Goal: Information Seeking & Learning: Learn about a topic

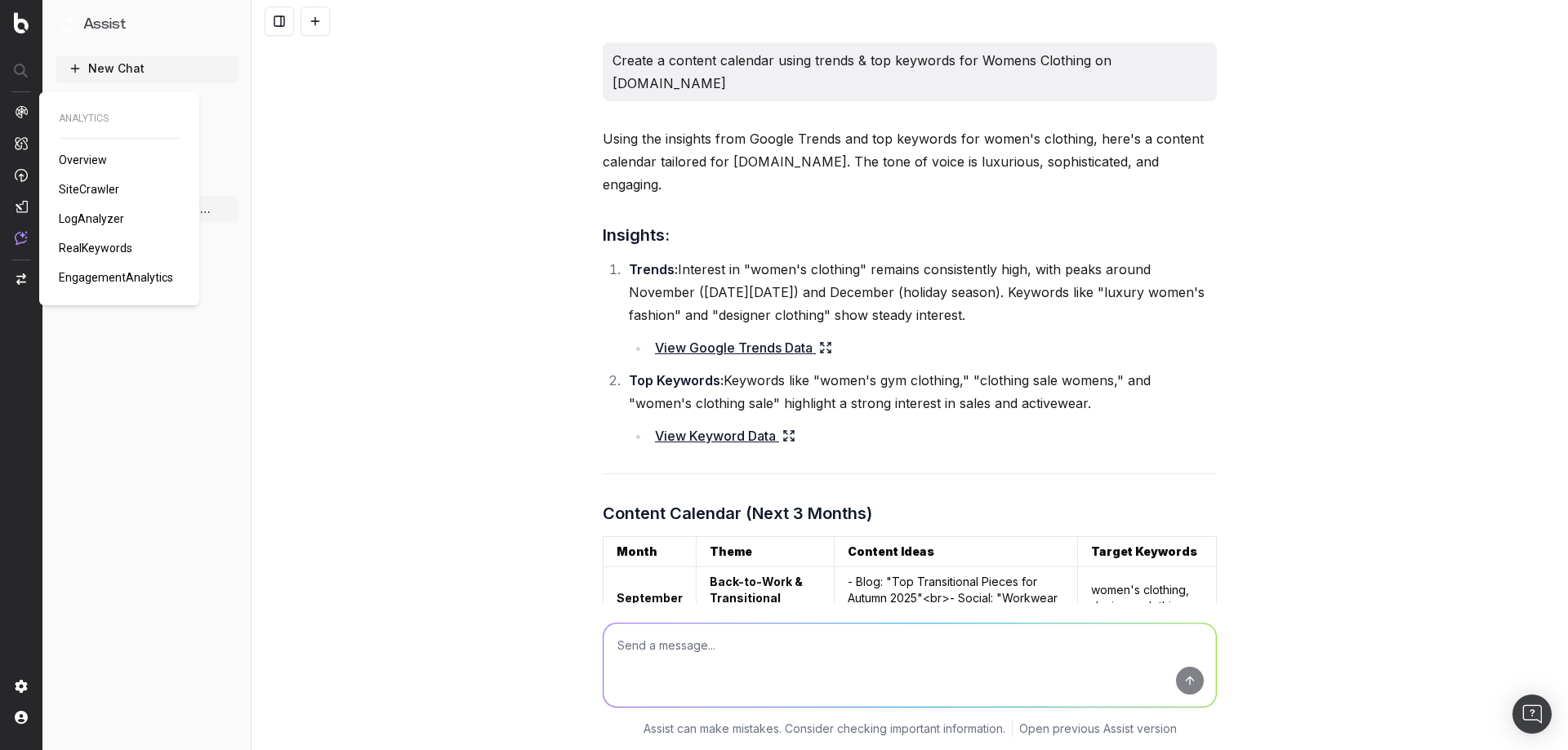
click at [102, 220] on span "LogAnalyzer" at bounding box center [91, 219] width 65 height 13
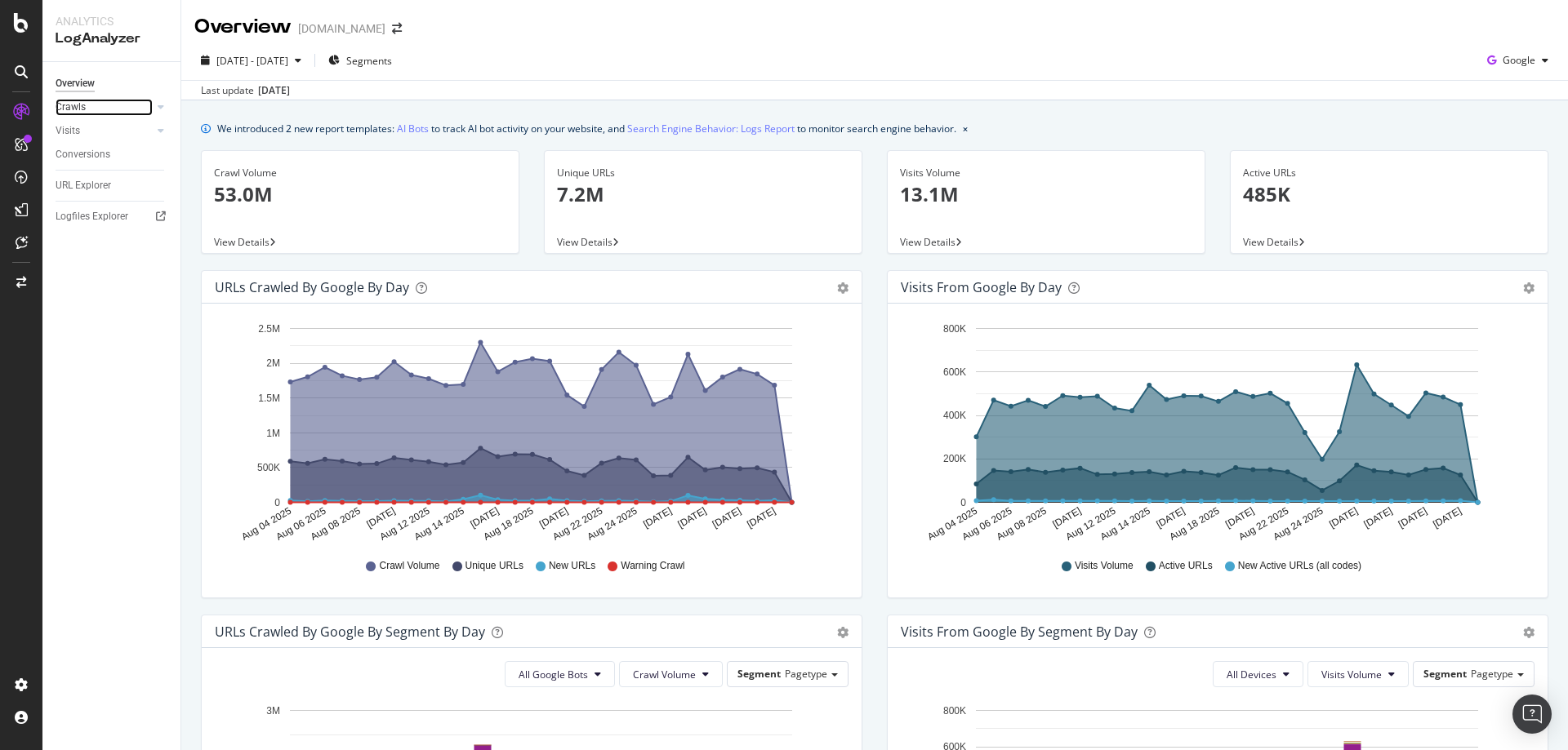
click at [133, 104] on link "Crawls" at bounding box center [104, 107] width 97 height 17
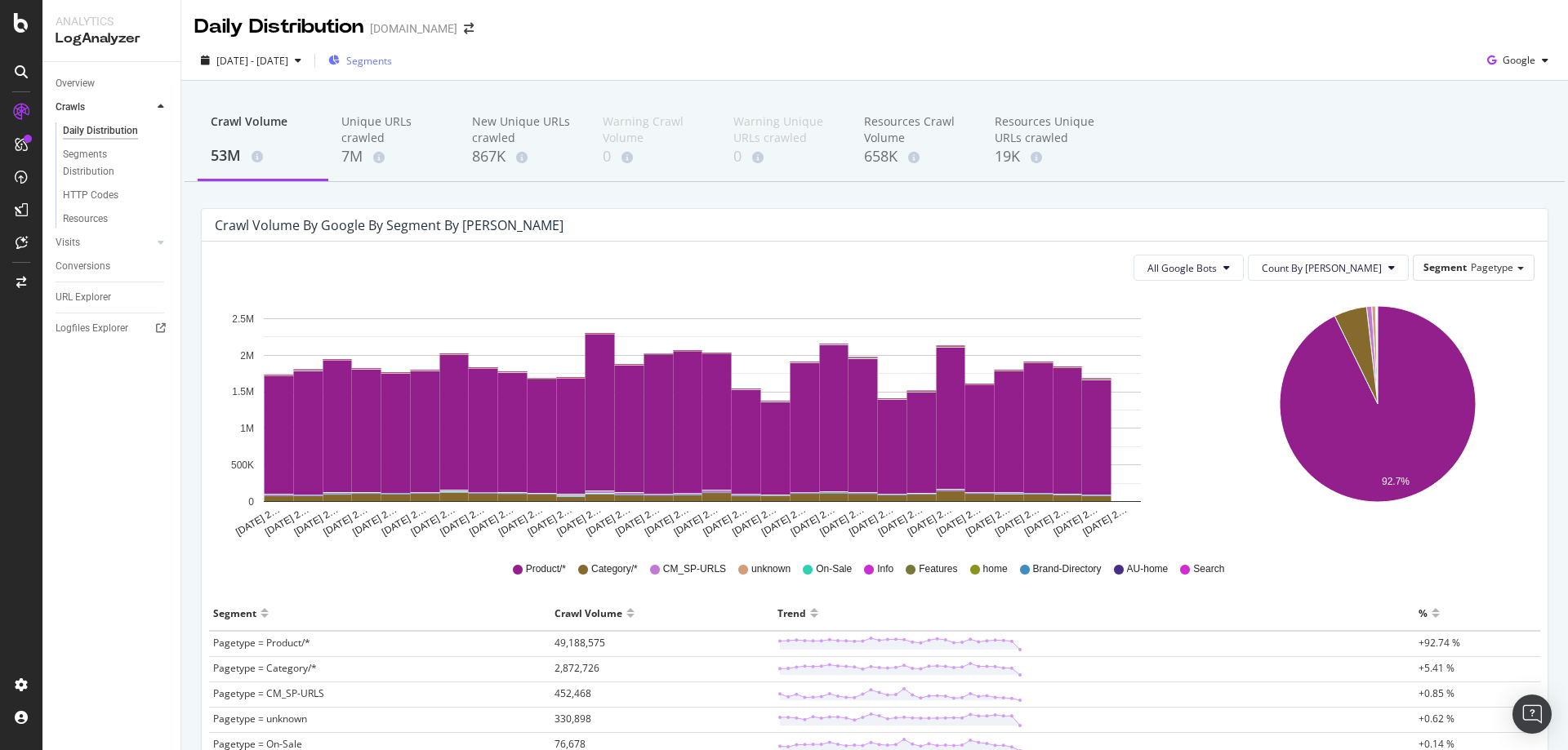
click at [392, 64] on span "Segments" at bounding box center [369, 60] width 46 height 14
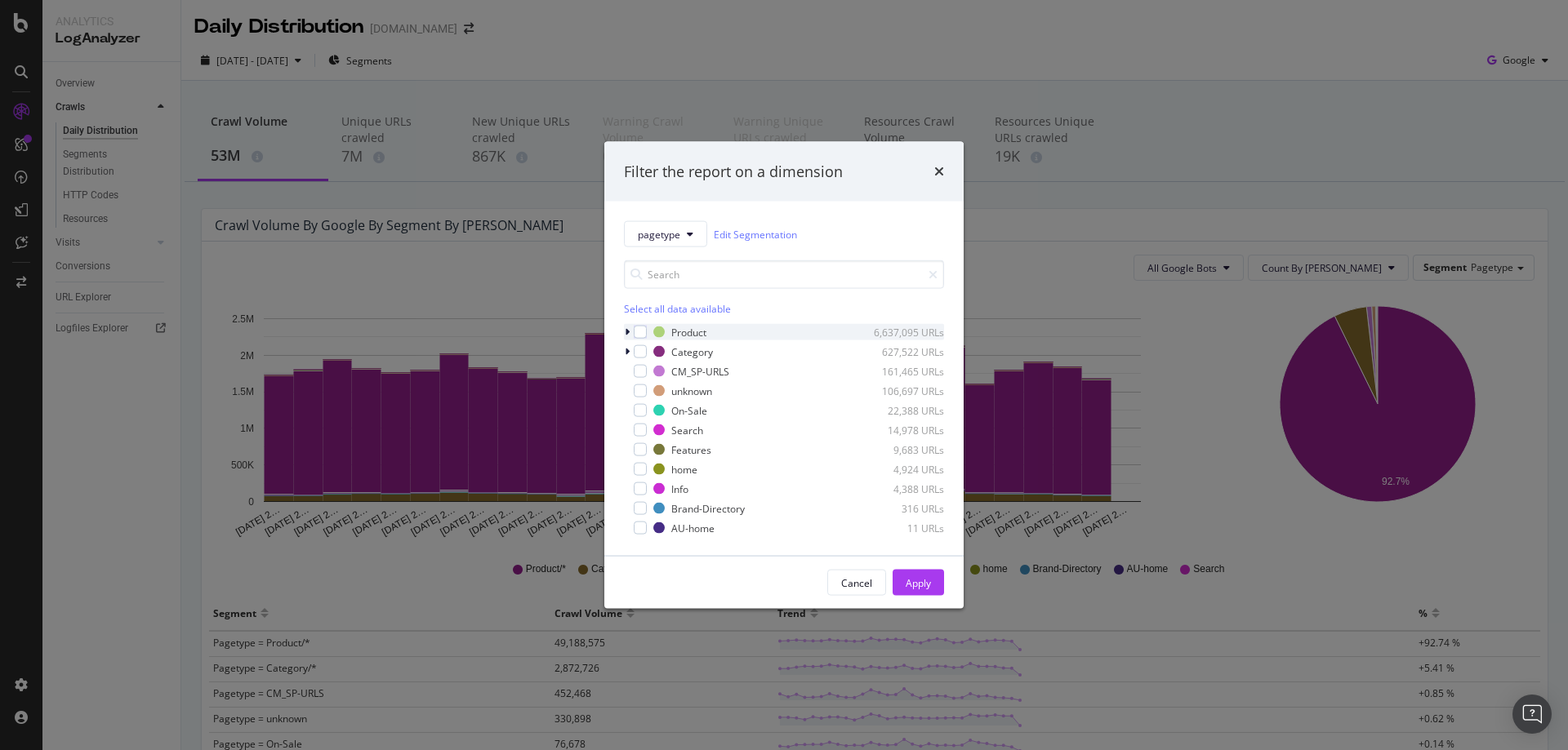
click at [628, 337] on icon "modal" at bounding box center [627, 332] width 5 height 10
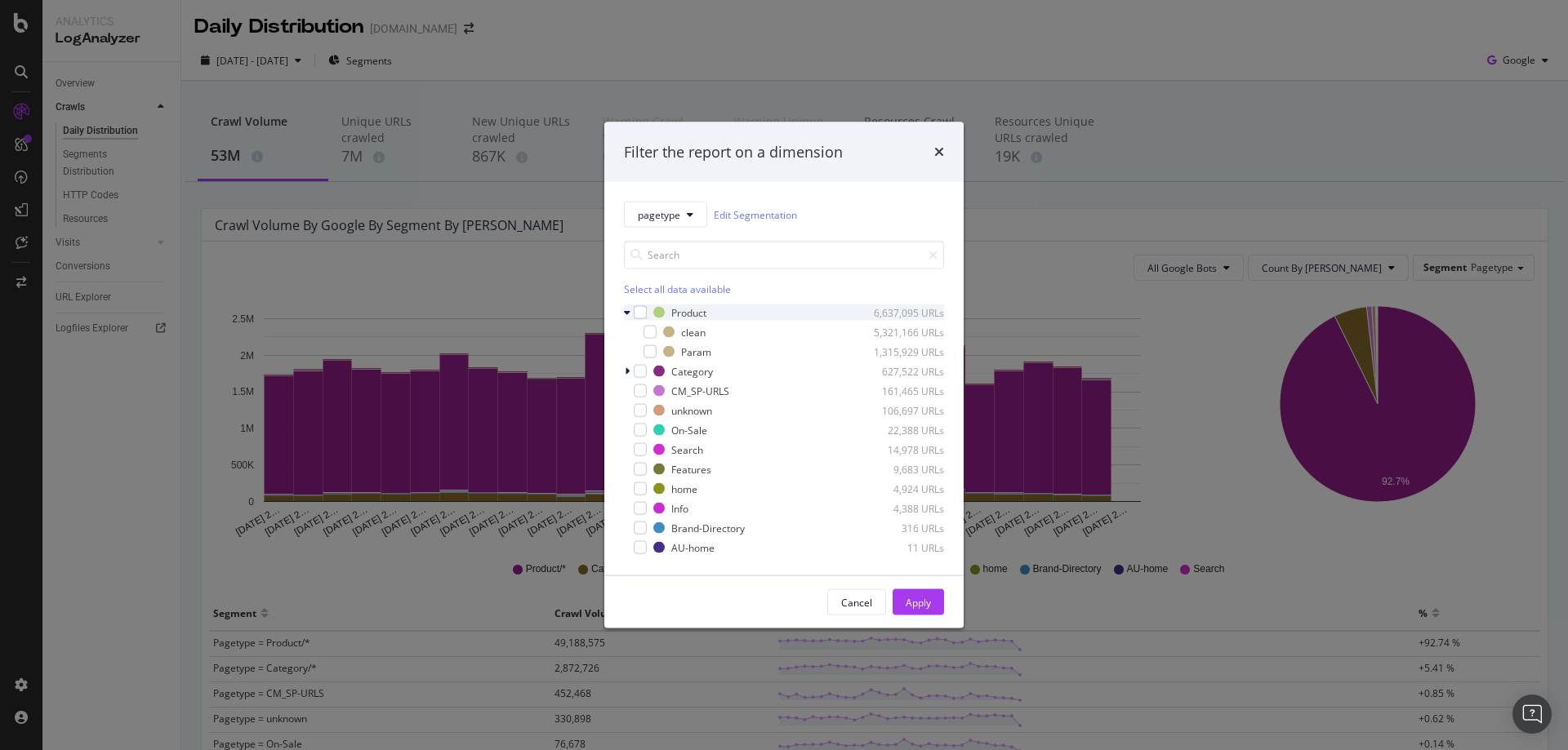
click at [628, 316] on icon "modal" at bounding box center [627, 313] width 6 height 10
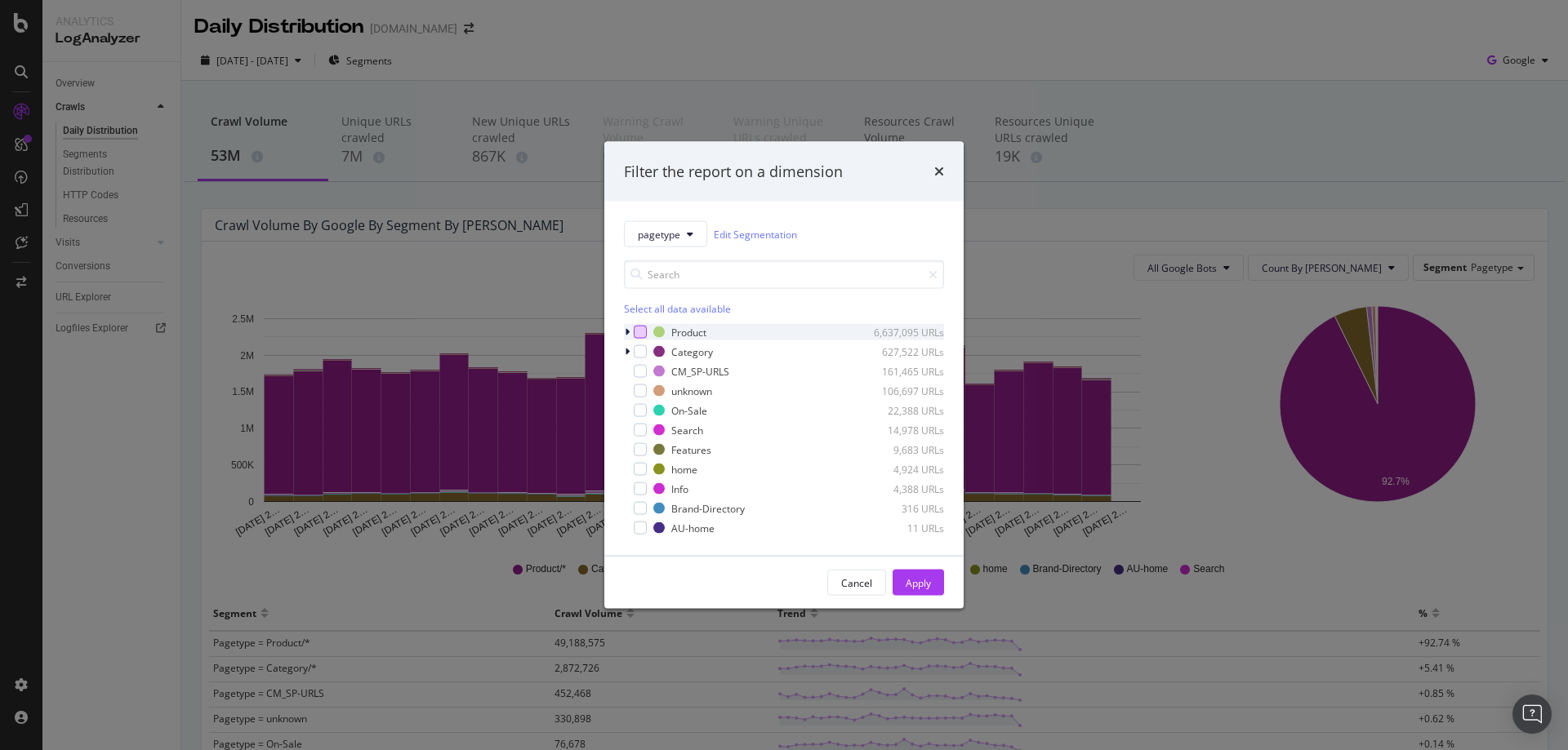
click at [639, 337] on div "modal" at bounding box center [640, 332] width 13 height 13
click at [901, 583] on button "Apply" at bounding box center [918, 583] width 51 height 27
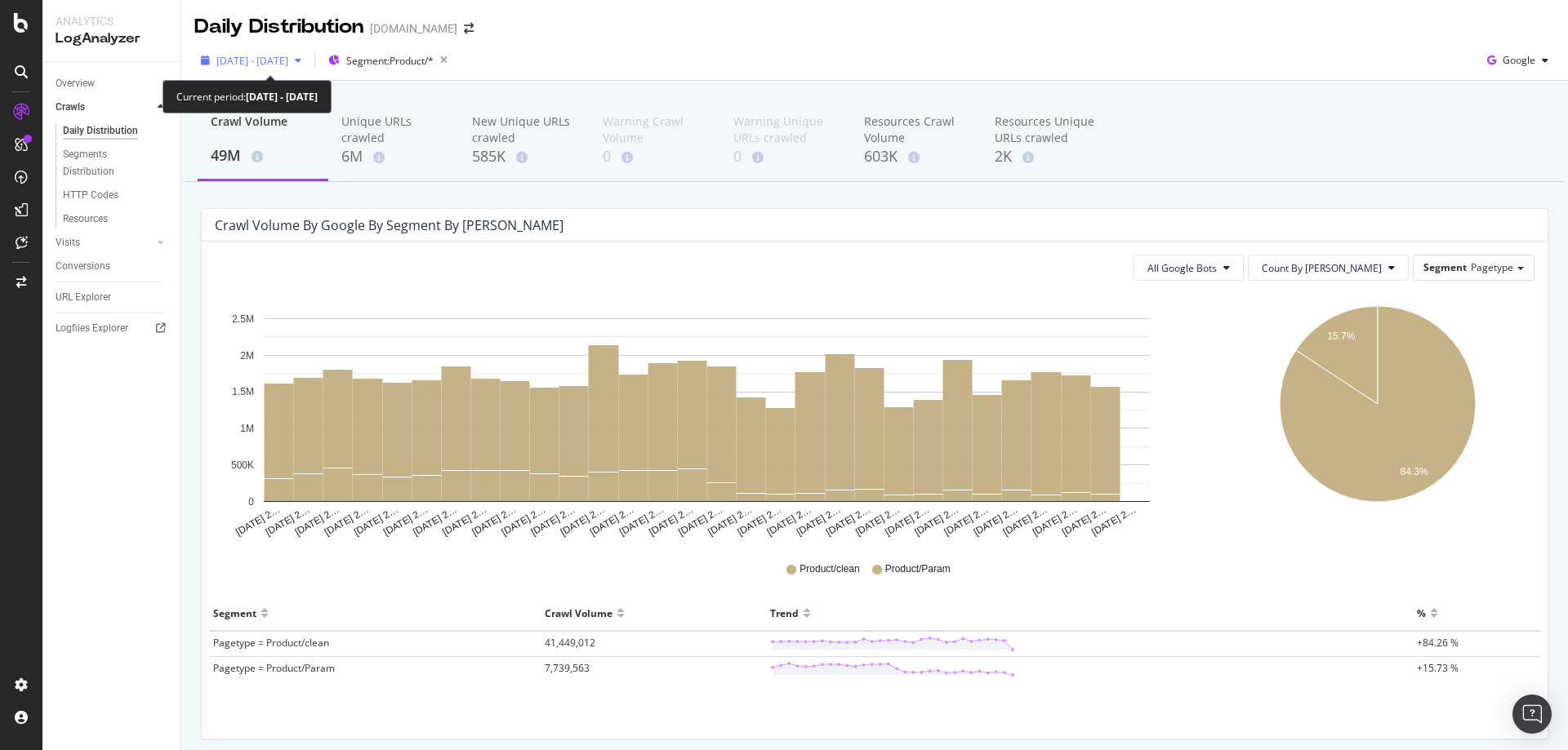
click at [288, 64] on span "[DATE] - [DATE]" at bounding box center [252, 60] width 72 height 14
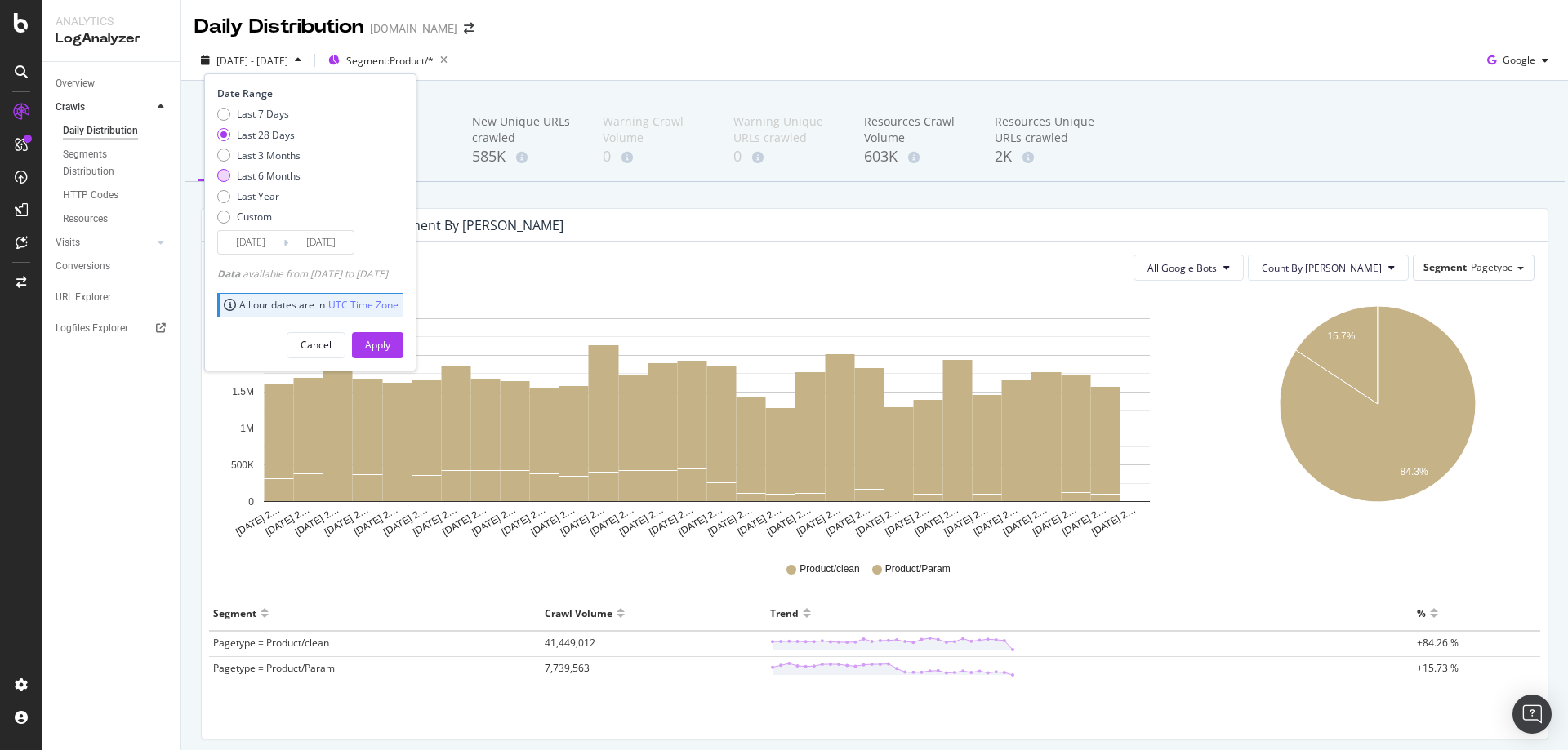
click at [263, 177] on div "Last 6 Months" at bounding box center [269, 176] width 64 height 14
type input "[DATE]"
click at [403, 350] on button "Apply" at bounding box center [378, 345] width 51 height 27
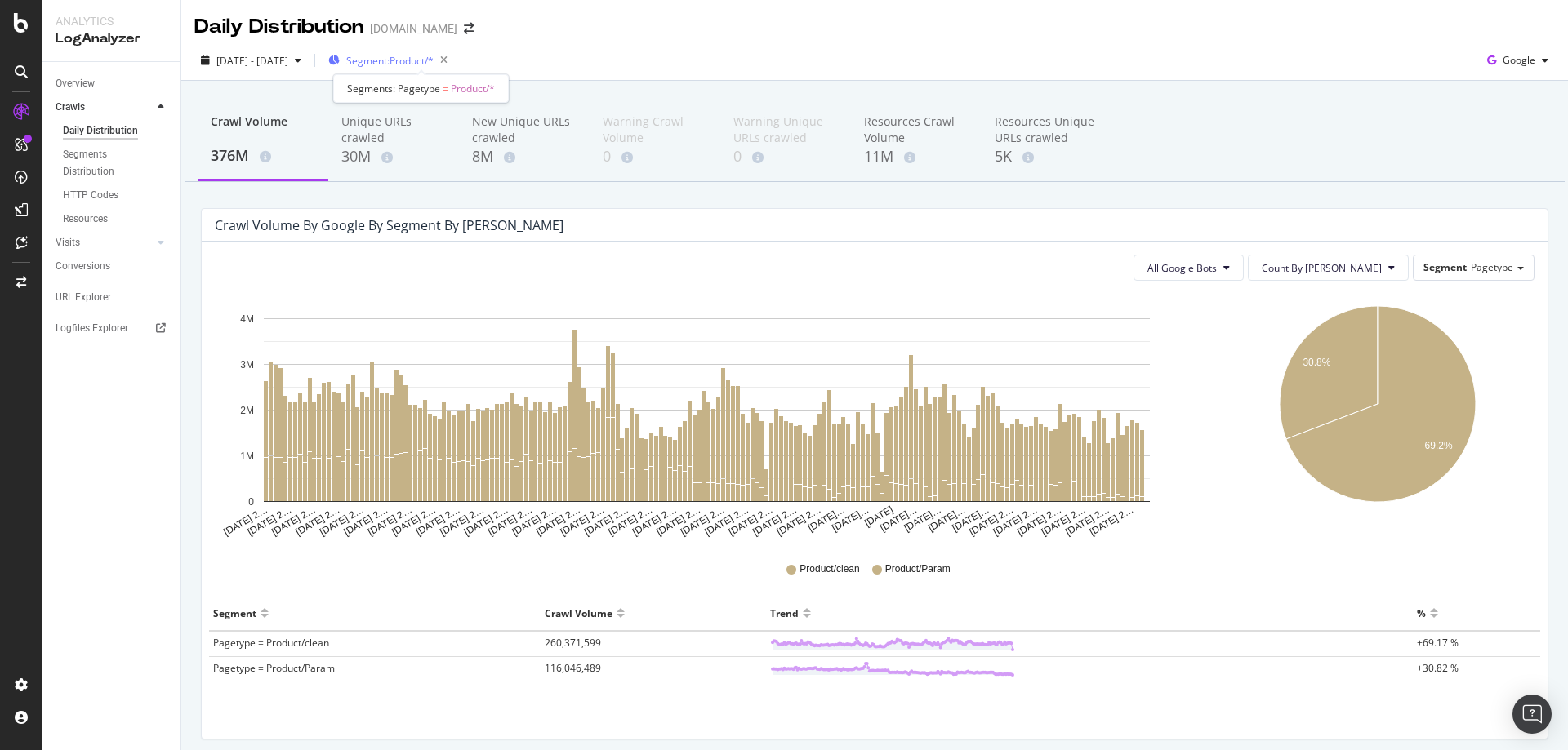
click at [434, 67] on span "Segment: Product/*" at bounding box center [390, 60] width 88 height 14
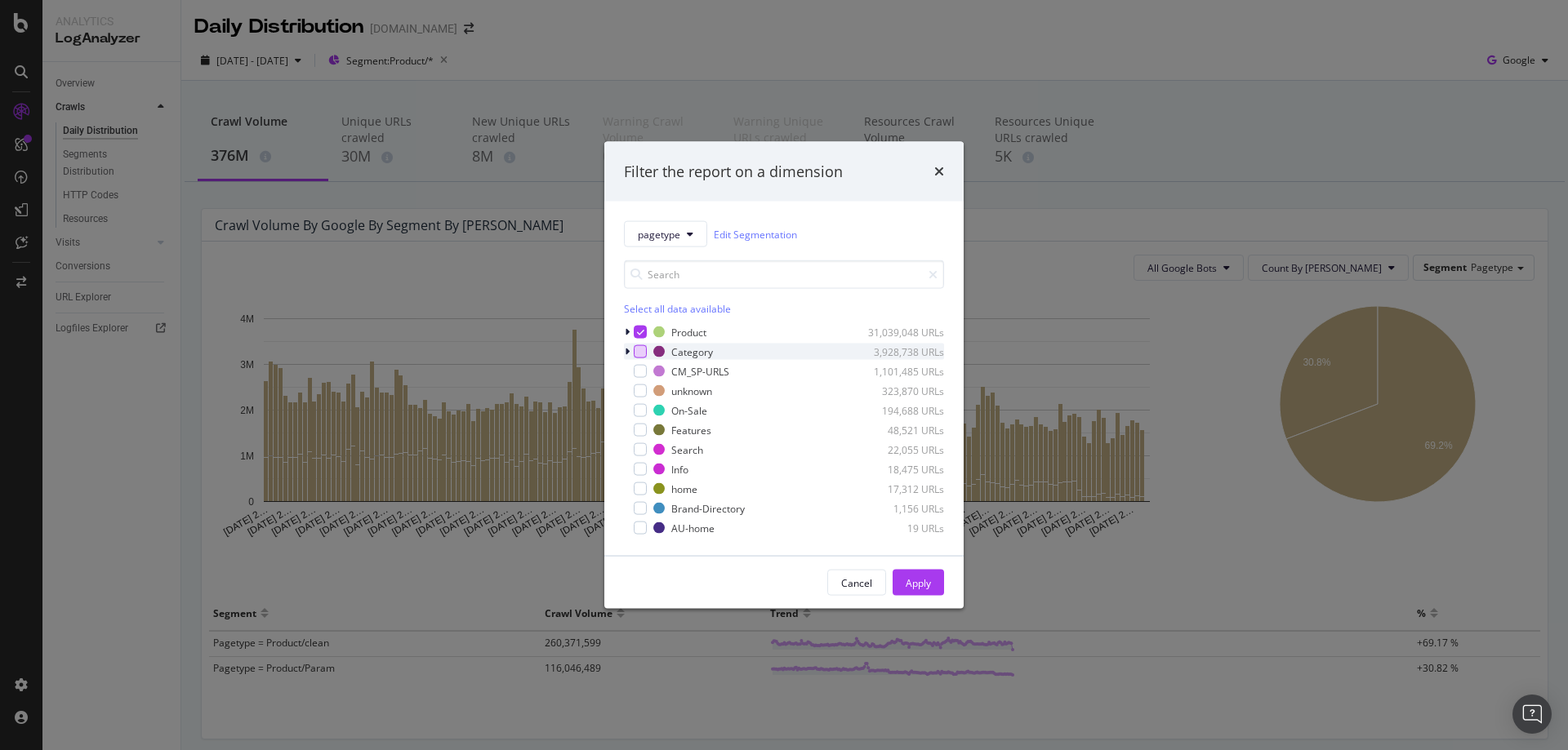
click at [639, 353] on div "modal" at bounding box center [640, 352] width 13 height 13
click at [642, 328] on icon "modal" at bounding box center [640, 332] width 7 height 8
click at [640, 333] on div "modal" at bounding box center [640, 332] width 13 height 13
click at [933, 589] on button "Apply" at bounding box center [918, 583] width 51 height 27
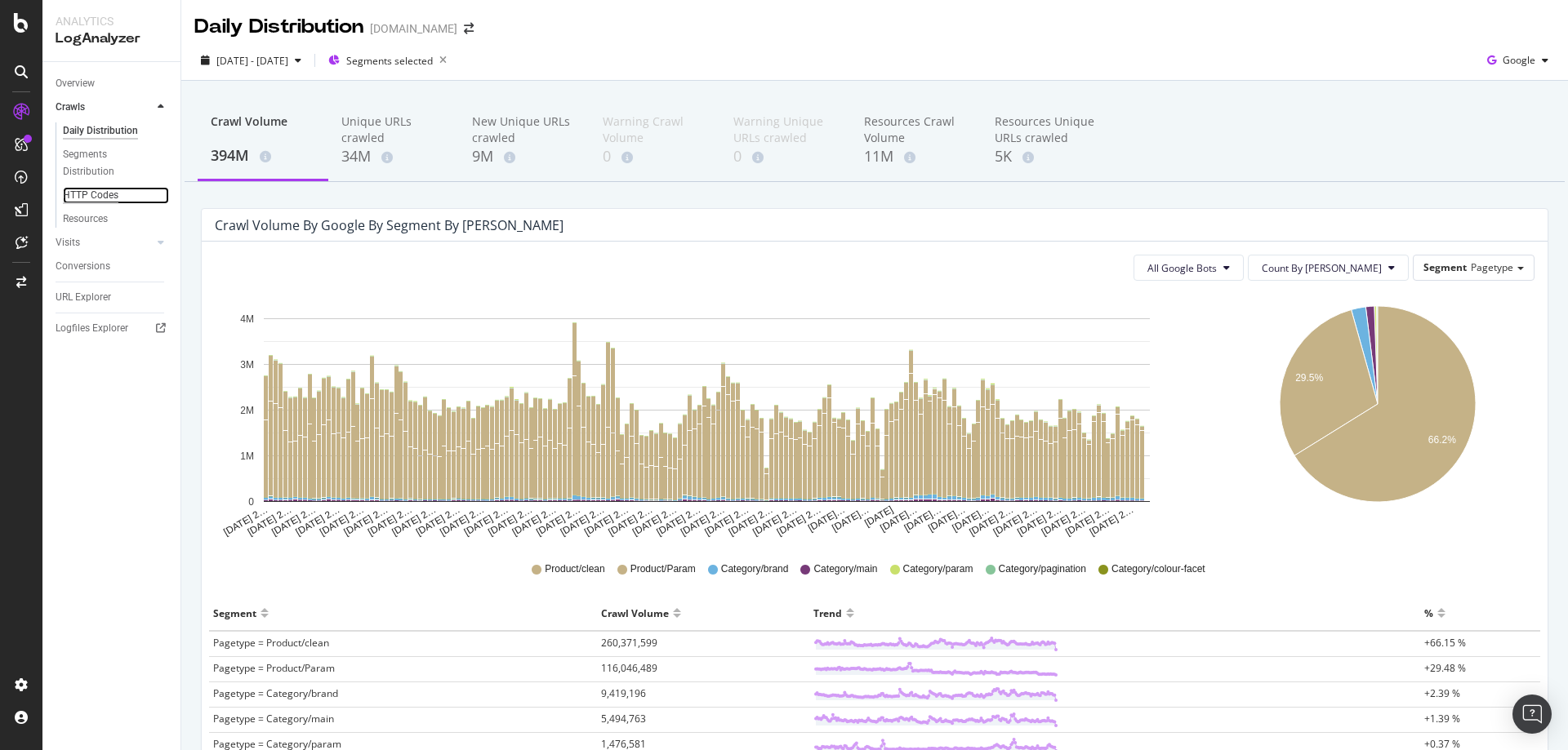
click at [86, 196] on div "HTTP Codes" at bounding box center [91, 195] width 56 height 17
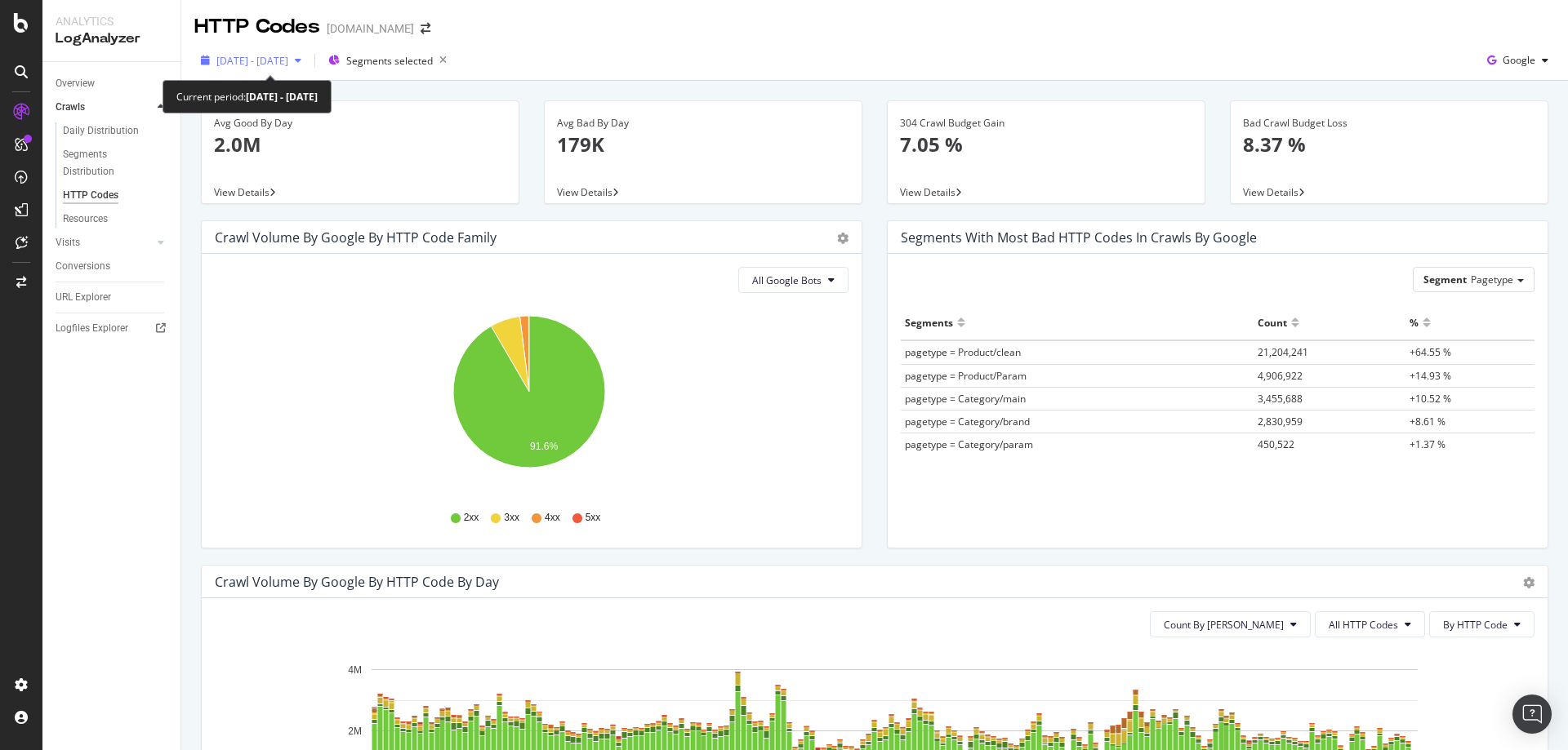
click at [308, 68] on div "[DATE] - [DATE]" at bounding box center [251, 60] width 113 height 25
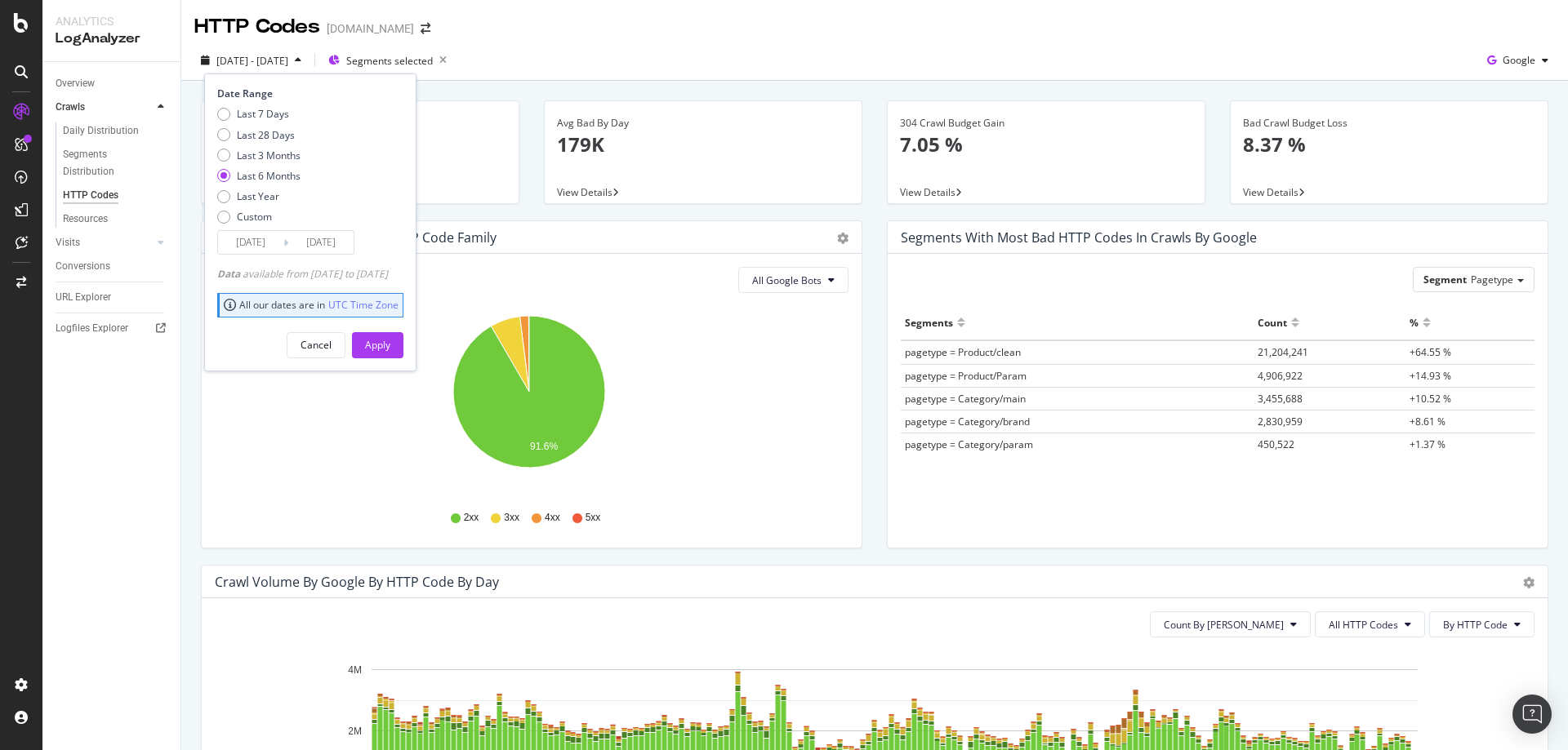
click at [308, 68] on div "[DATE] - [DATE]" at bounding box center [251, 60] width 113 height 25
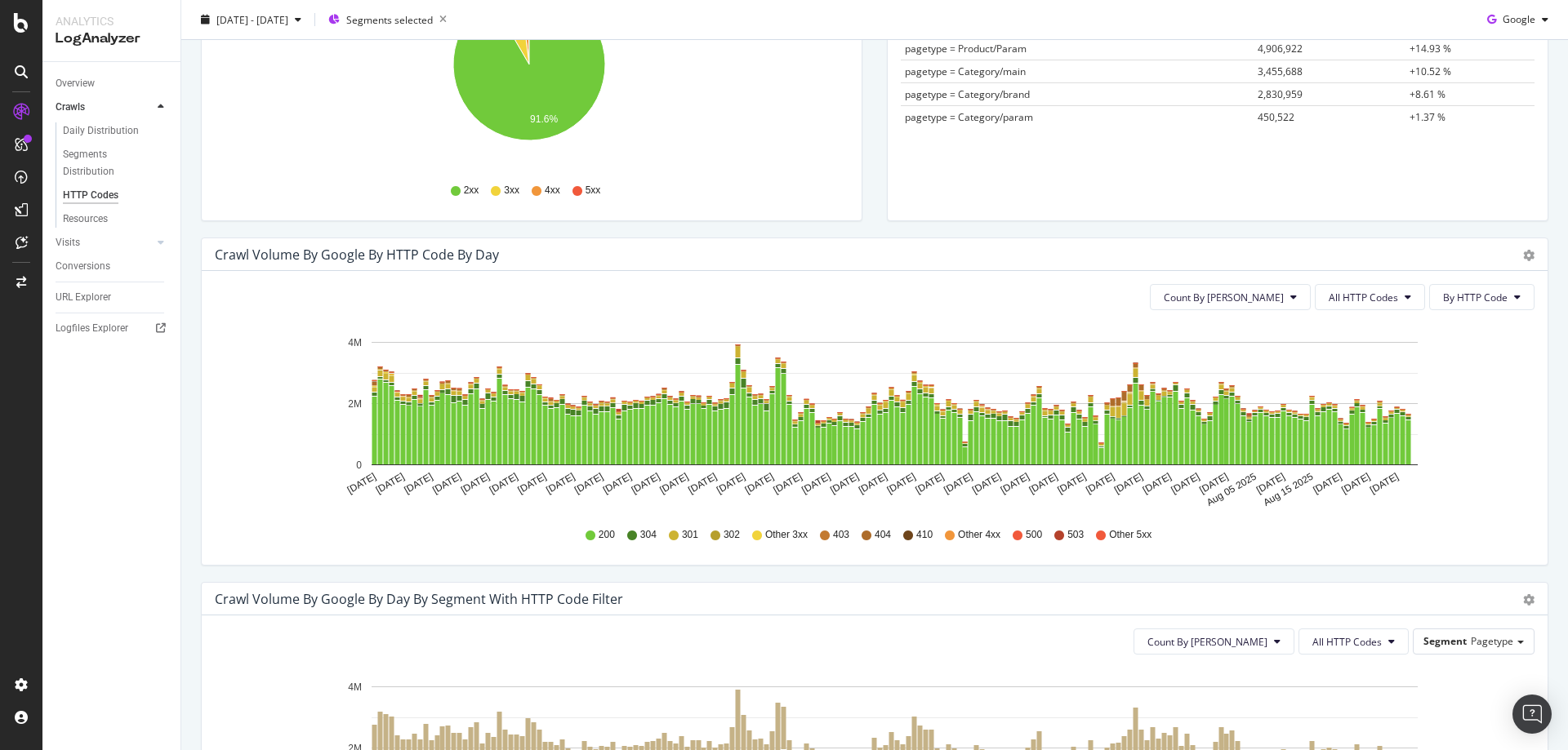
scroll to position [327, 0]
click at [1484, 293] on span "By HTTP Code" at bounding box center [1475, 298] width 65 height 14
click at [1462, 335] on span "By Family" at bounding box center [1464, 330] width 65 height 15
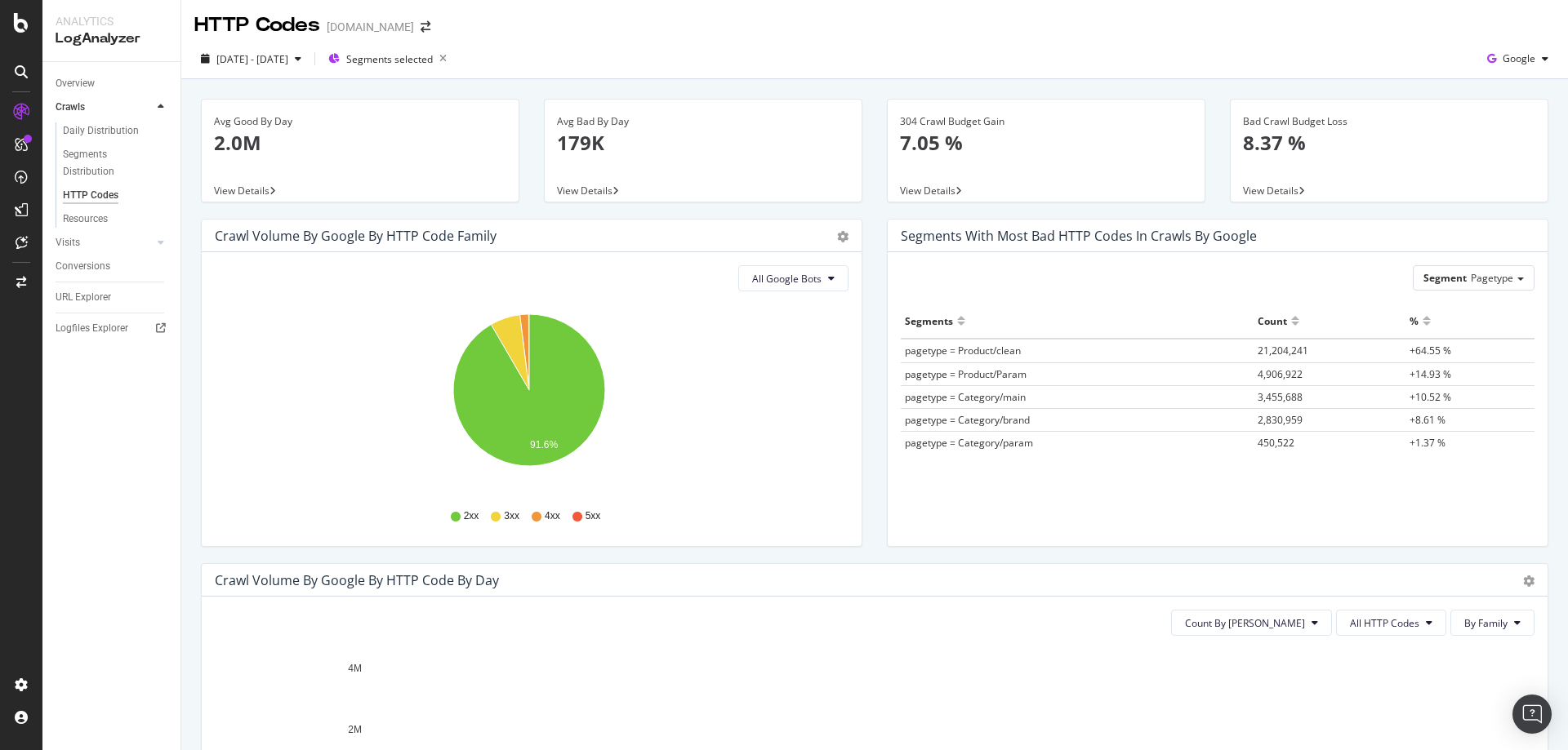
scroll to position [0, 0]
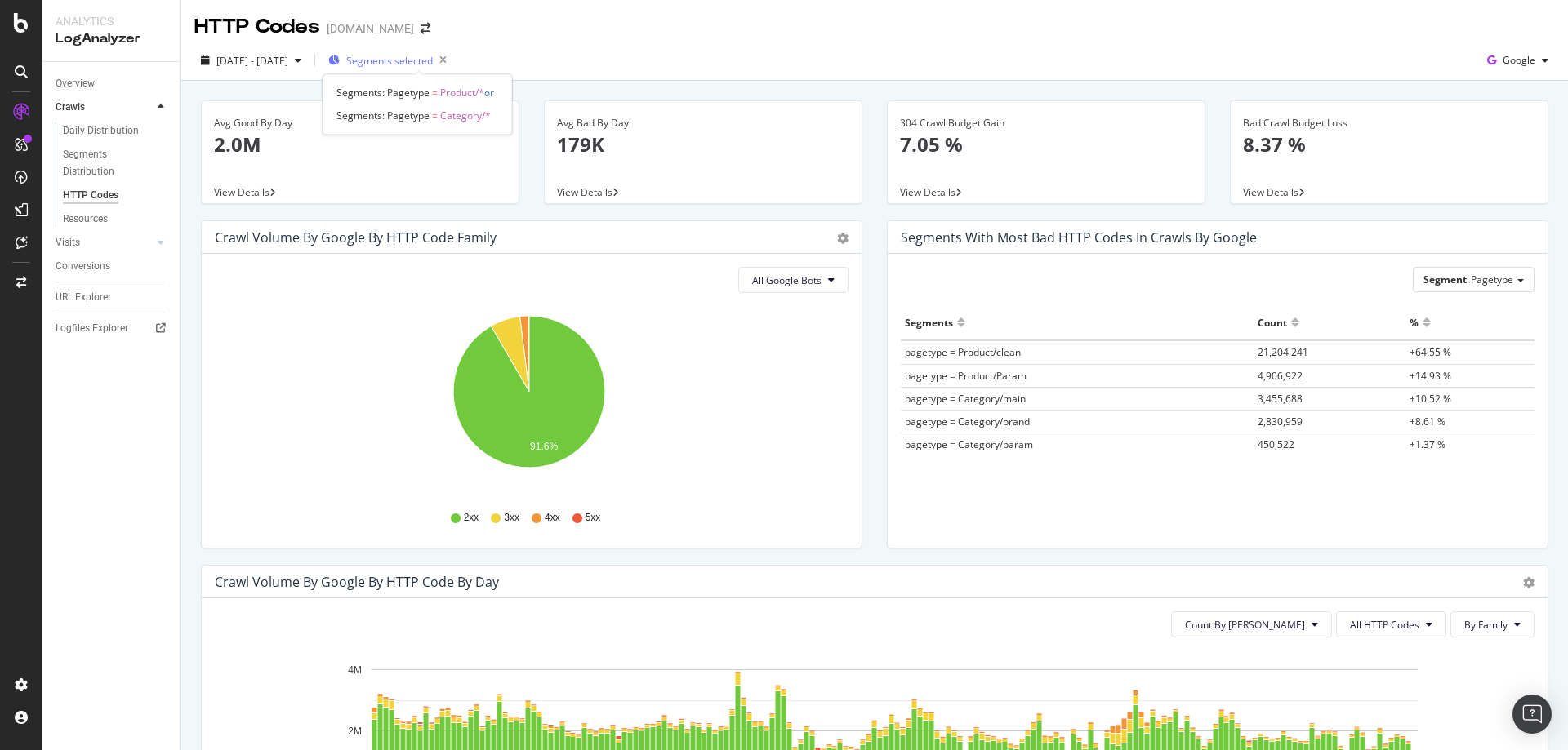
click at [420, 64] on span "Segments selected" at bounding box center [389, 60] width 87 height 14
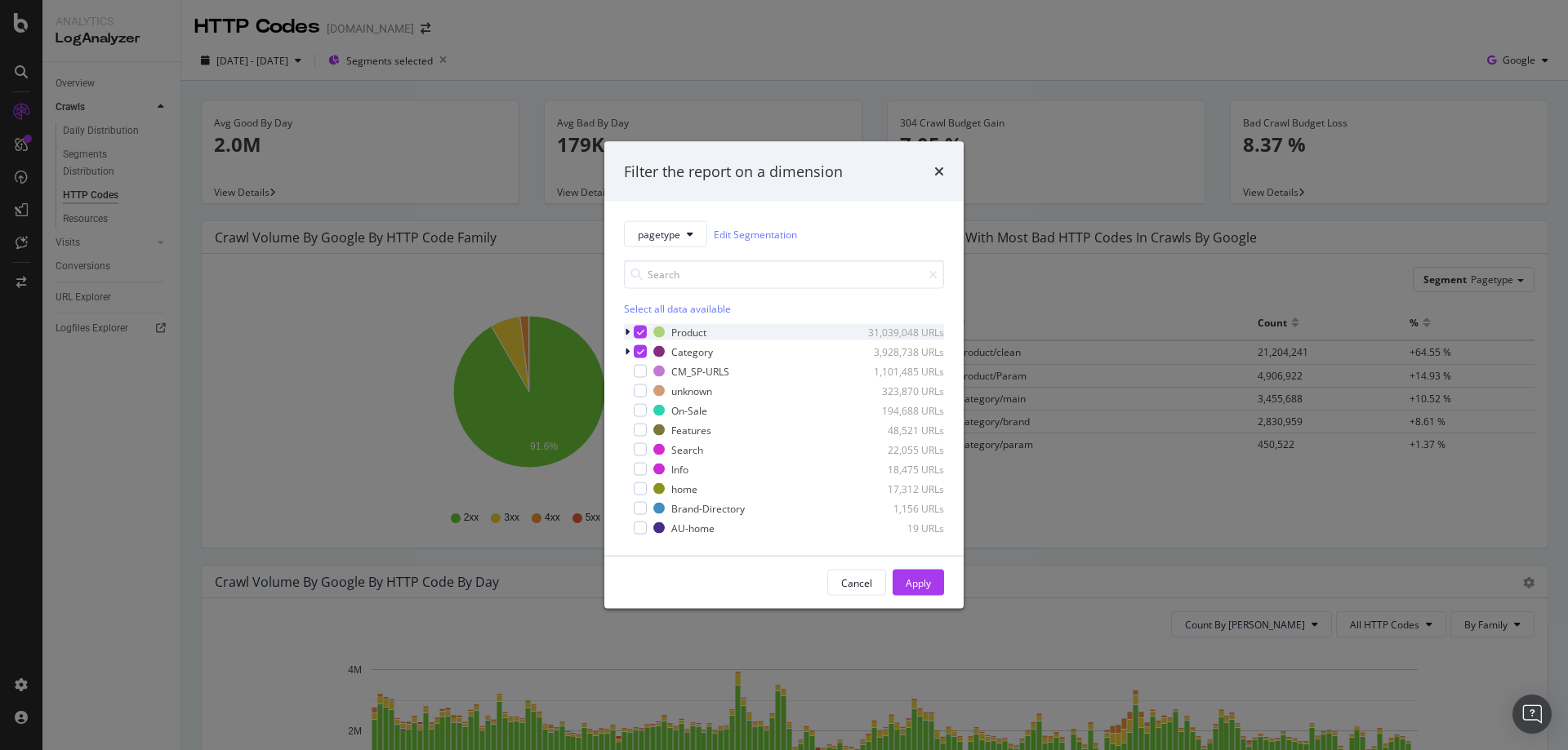
click at [646, 333] on div "modal" at bounding box center [640, 332] width 13 height 13
click at [927, 587] on div "Apply" at bounding box center [918, 582] width 26 height 14
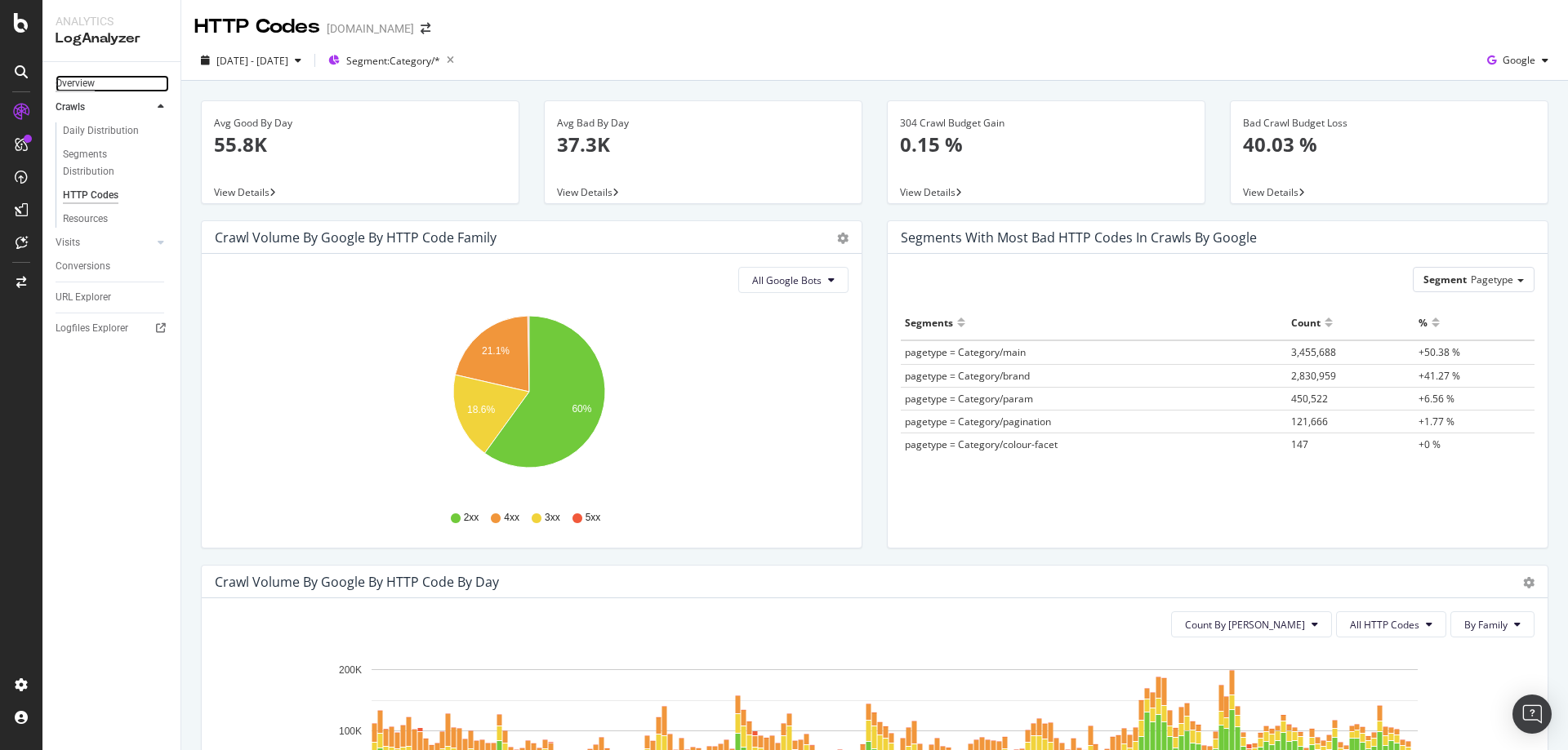
click at [80, 88] on div "Overview" at bounding box center [75, 83] width 39 height 17
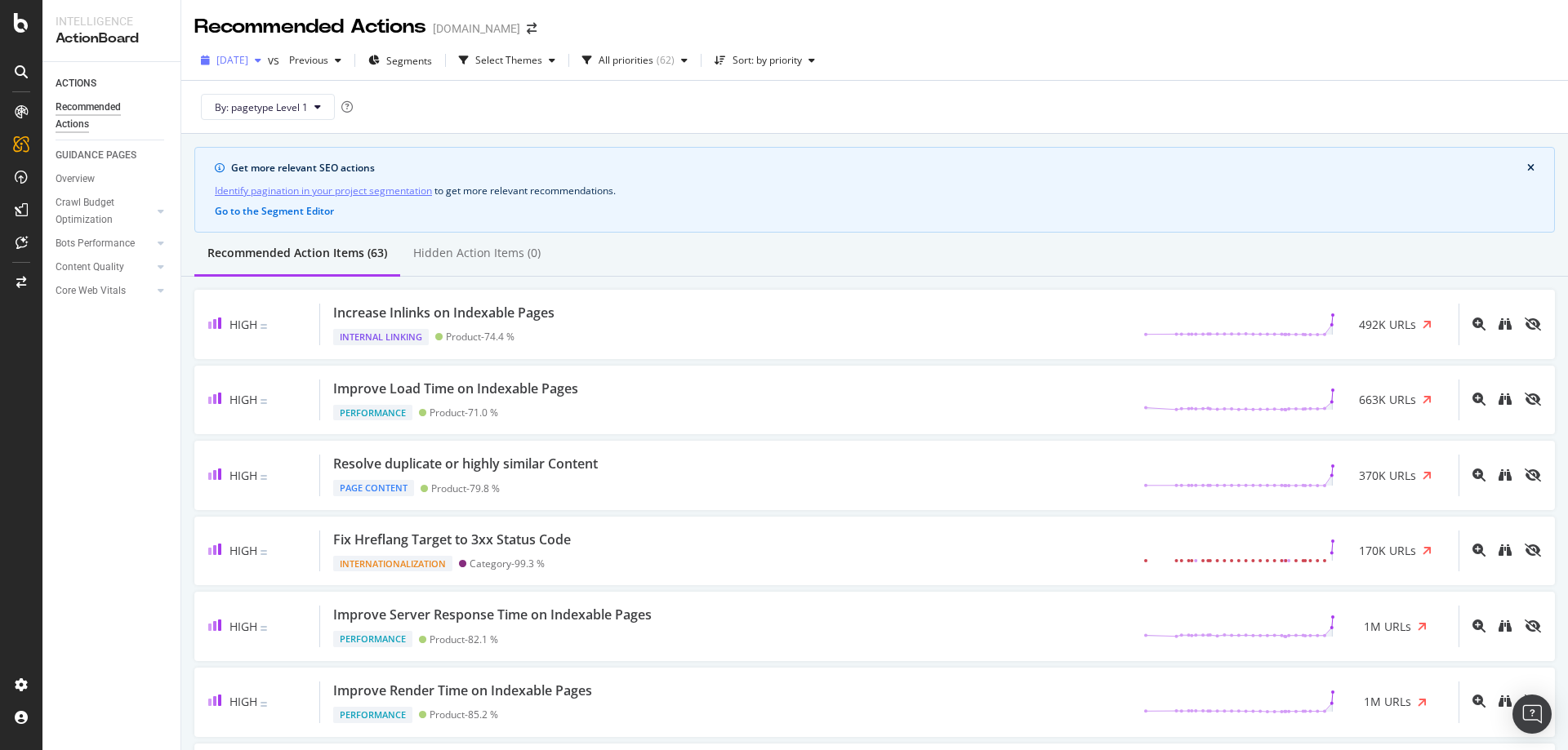
click at [248, 60] on span "2025 Sep. 2nd" at bounding box center [232, 59] width 32 height 14
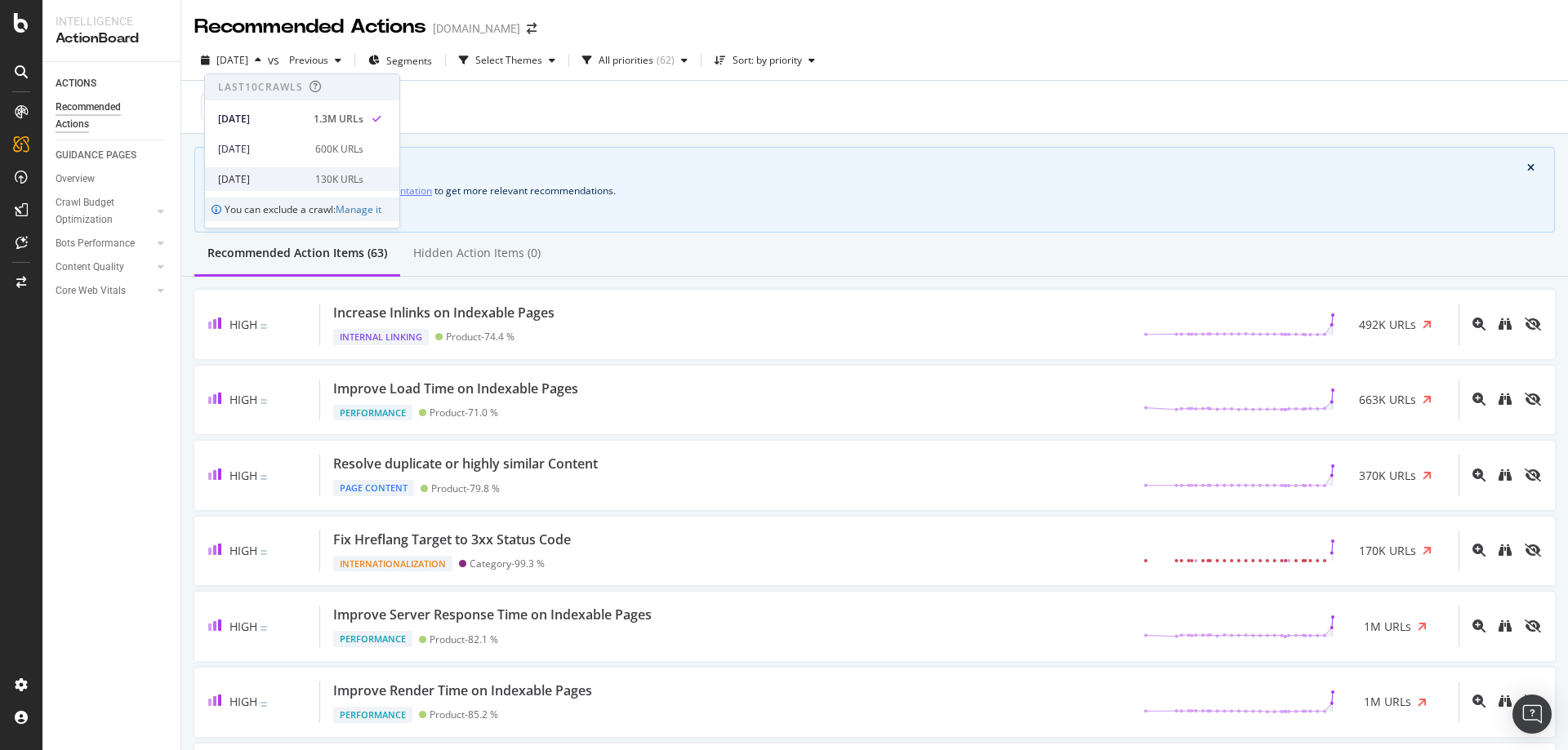
click at [278, 174] on div "2025 Aug. 25th" at bounding box center [262, 179] width 88 height 15
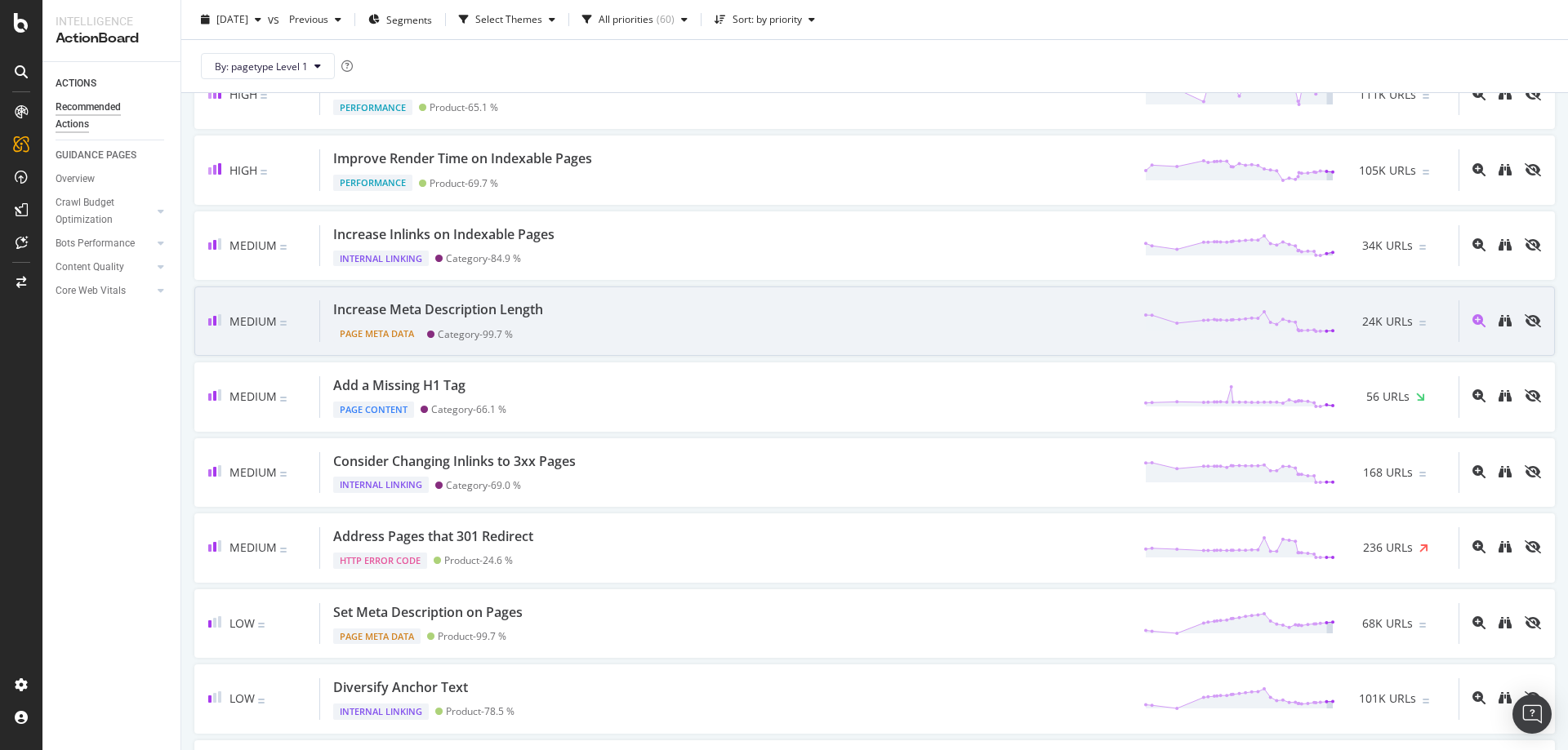
scroll to position [327, 0]
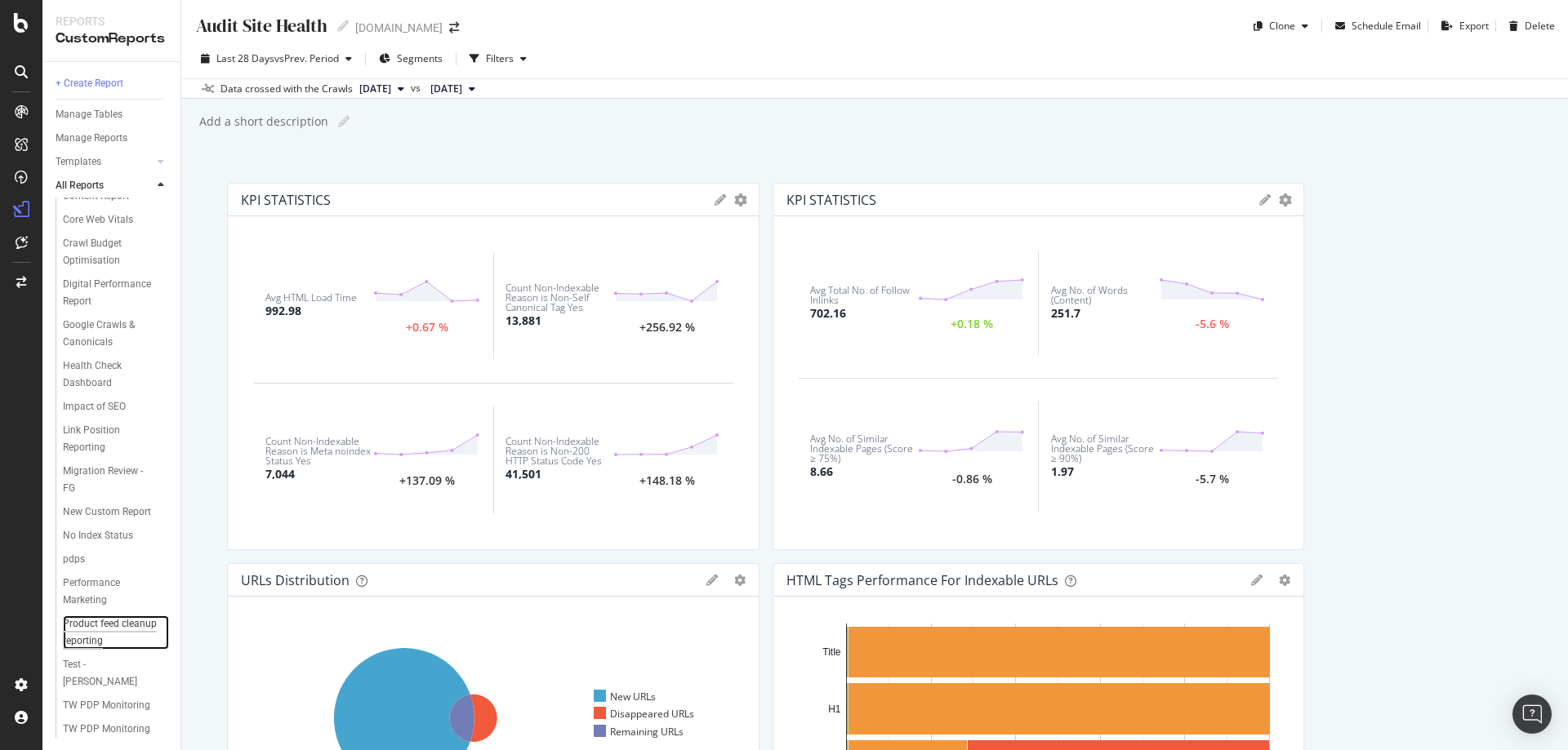
click at [94, 616] on div "Product feed cleanup reporting" at bounding box center [111, 632] width 95 height 34
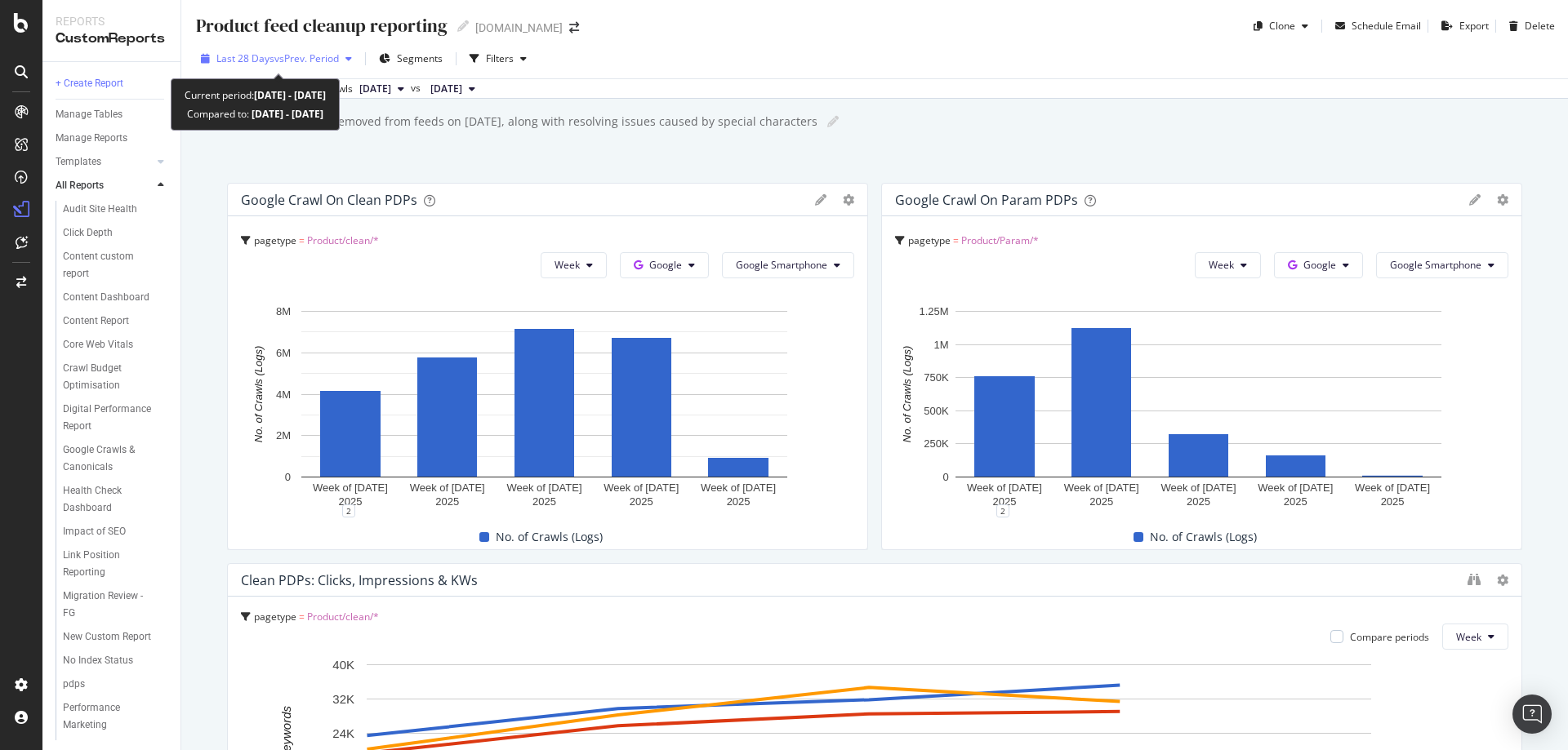
click at [320, 57] on span "vs Prev. Period" at bounding box center [306, 58] width 65 height 14
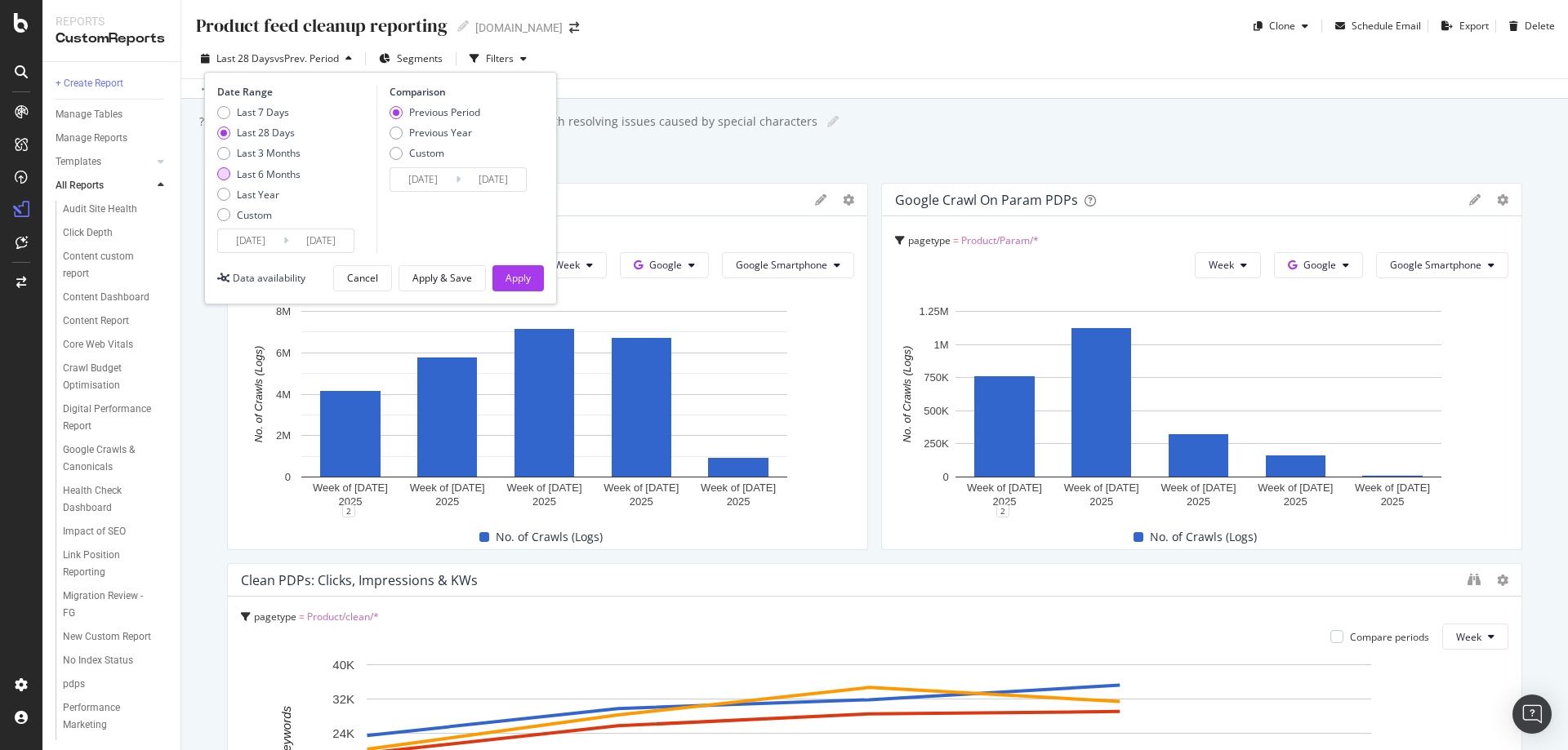
click at [279, 177] on div "Last 6 Months" at bounding box center [269, 174] width 64 height 14
type input "[DATE]"
type input "2024/08/30"
type input "2025/03/02"
click at [513, 269] on div "Apply" at bounding box center [519, 278] width 26 height 25
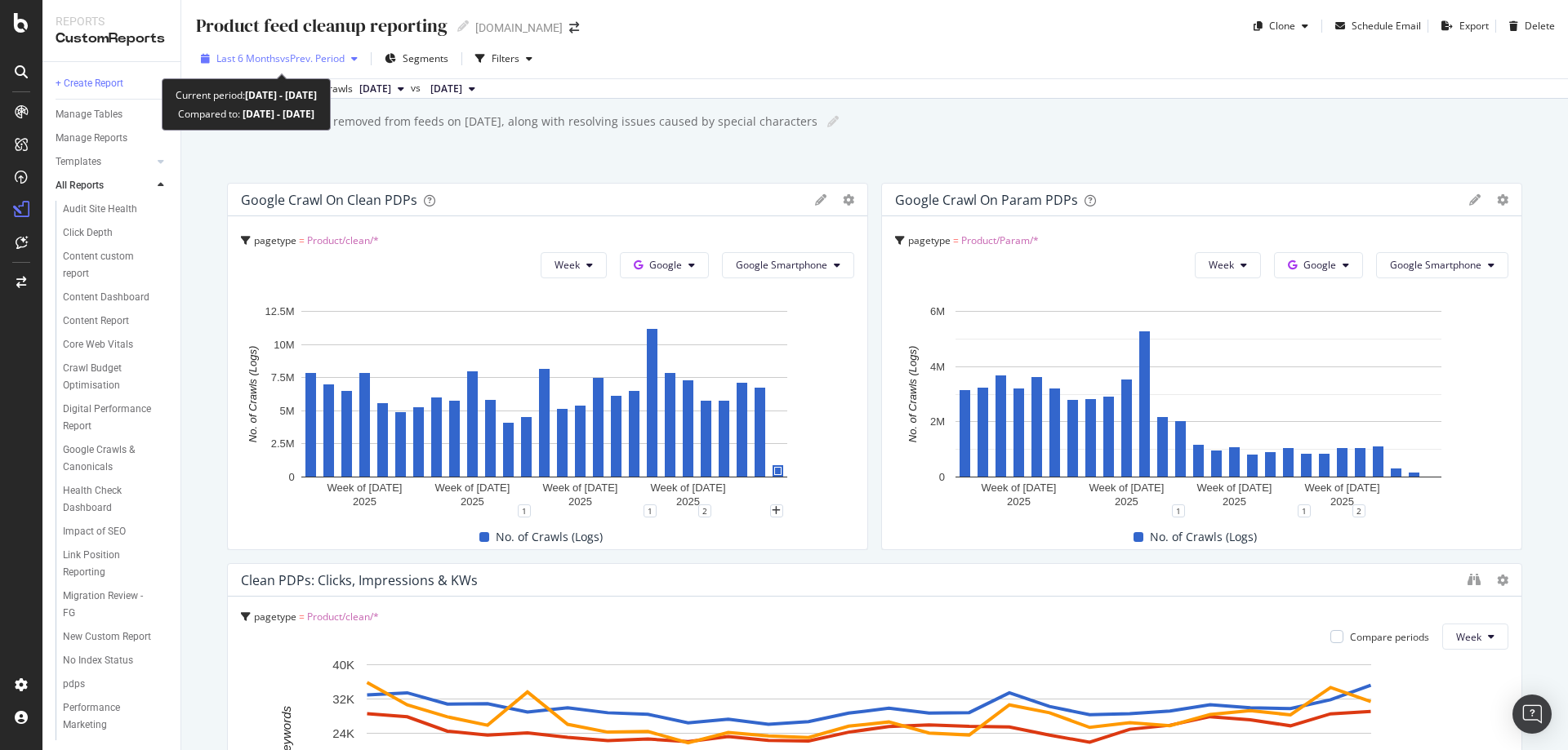
click at [337, 63] on span "vs Prev. Period" at bounding box center [312, 58] width 65 height 14
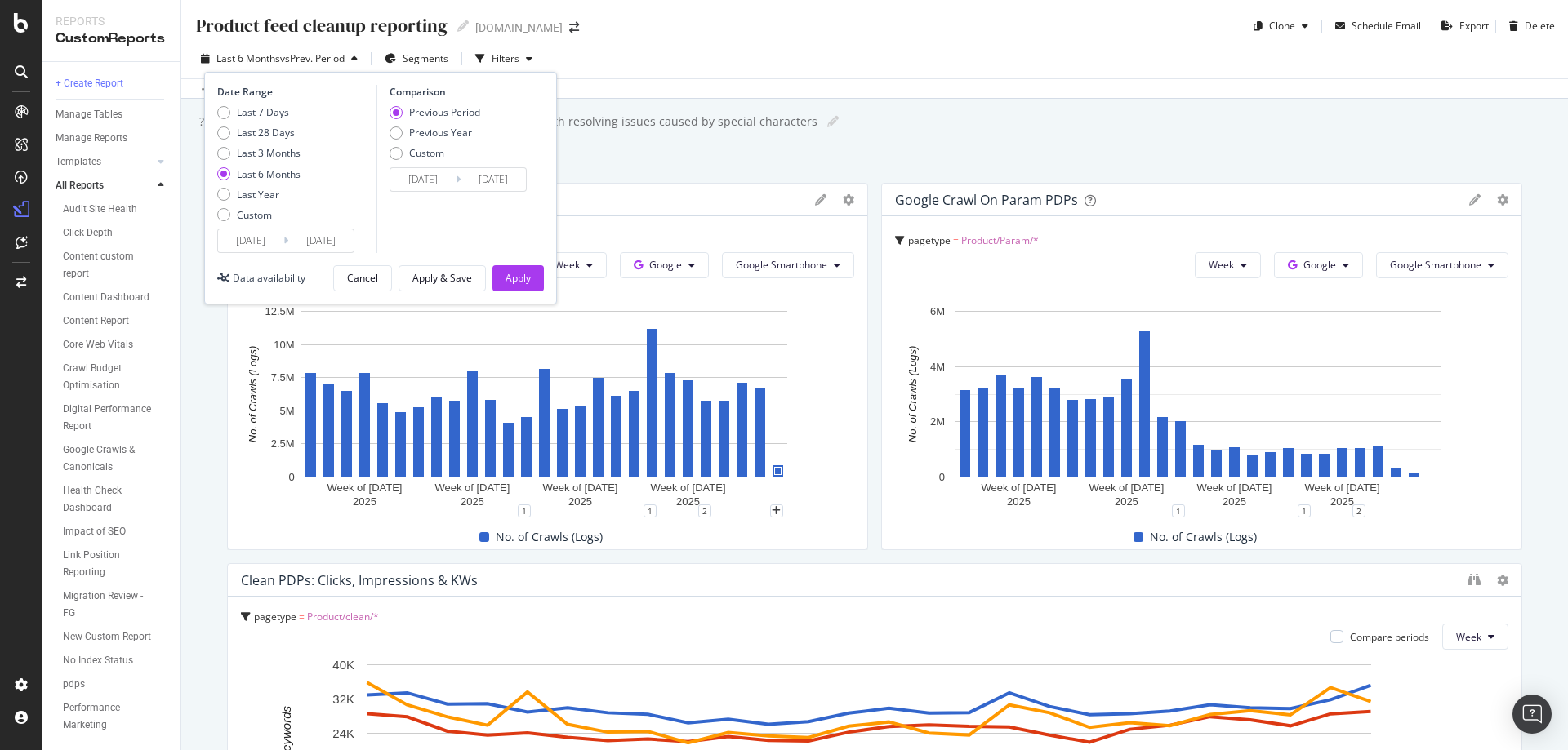
click at [322, 240] on input "[DATE]" at bounding box center [320, 241] width 65 height 23
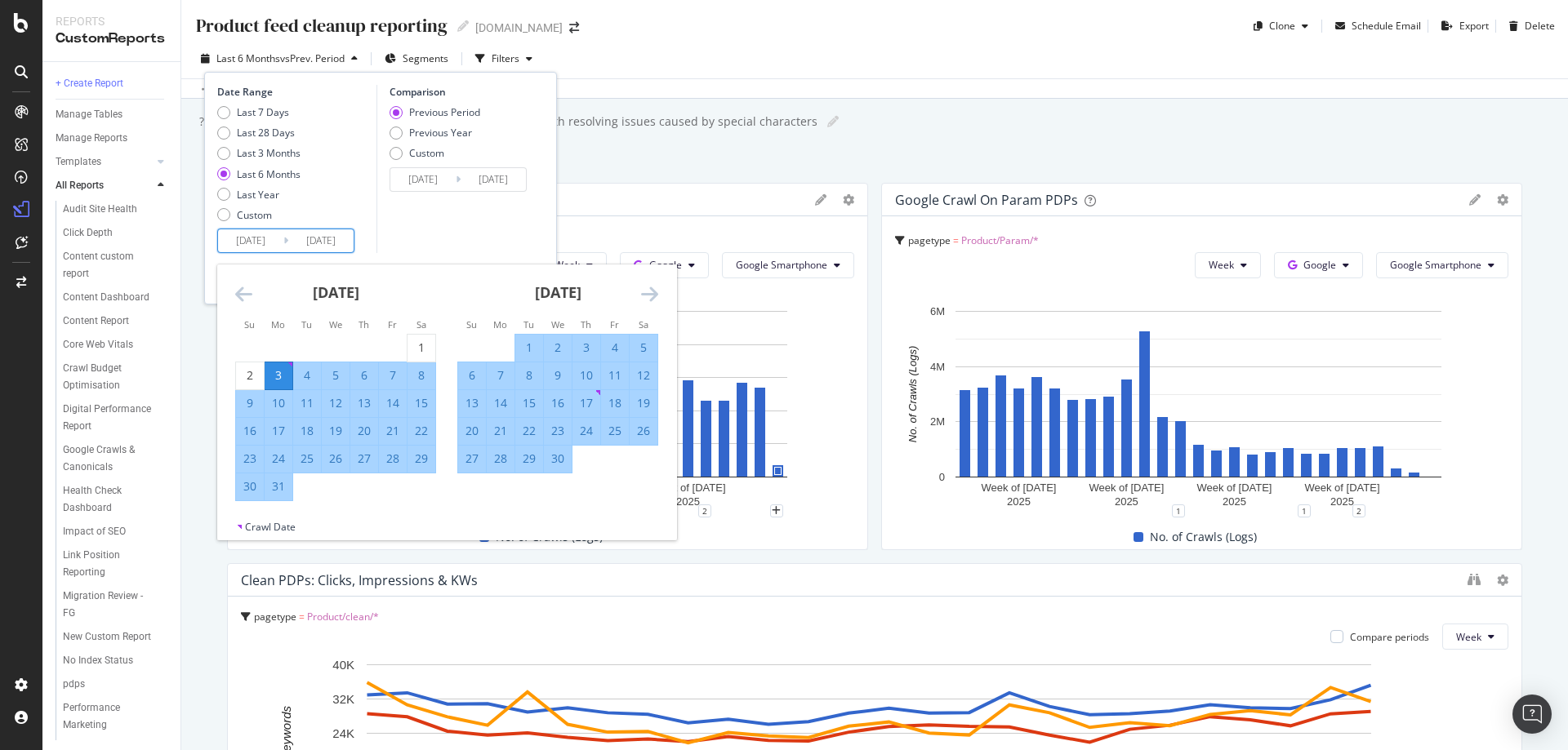
click at [282, 374] on div "3" at bounding box center [278, 376] width 27 height 16
type input "[DATE]"
type input "2025/03/02"
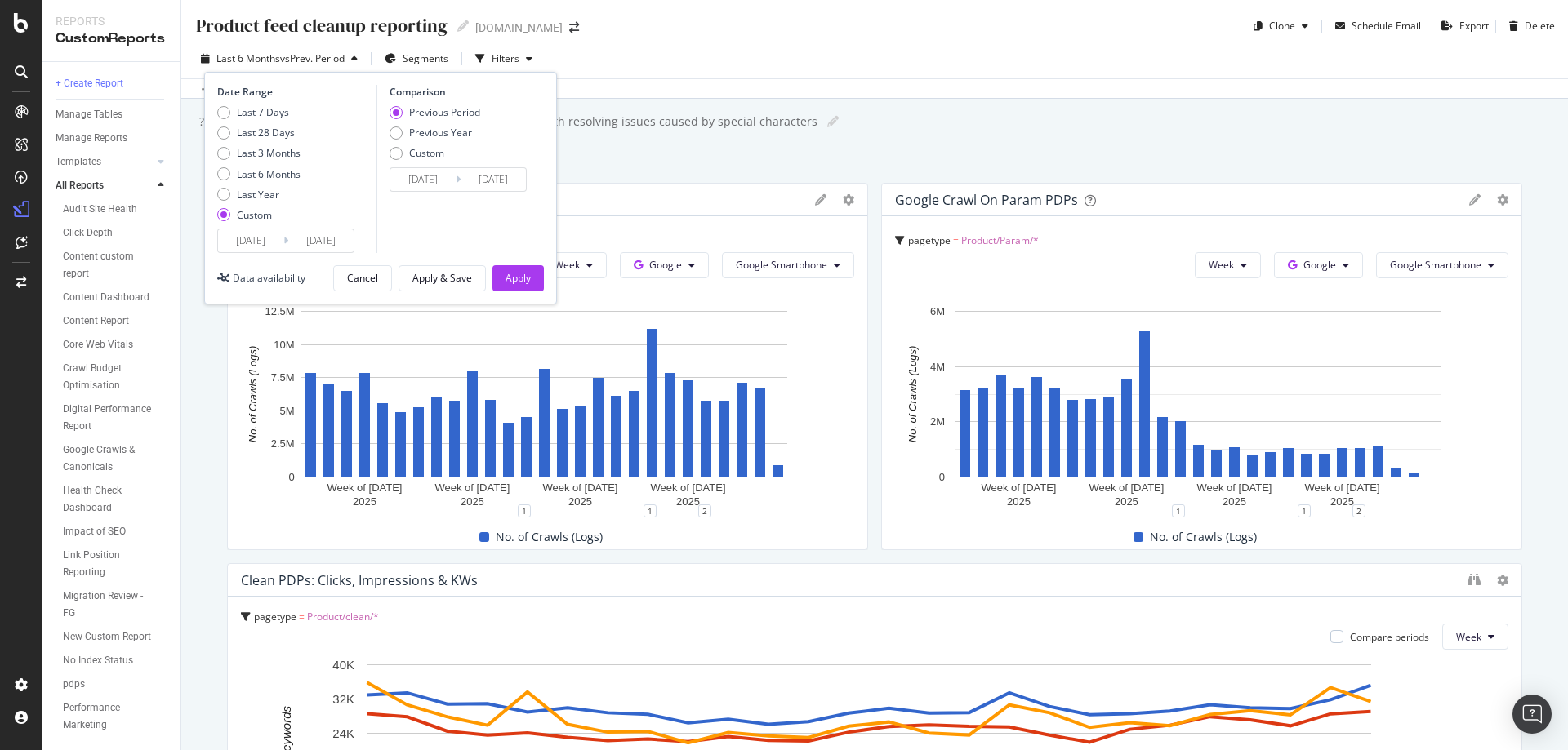
click at [324, 241] on input "[DATE]" at bounding box center [320, 241] width 65 height 23
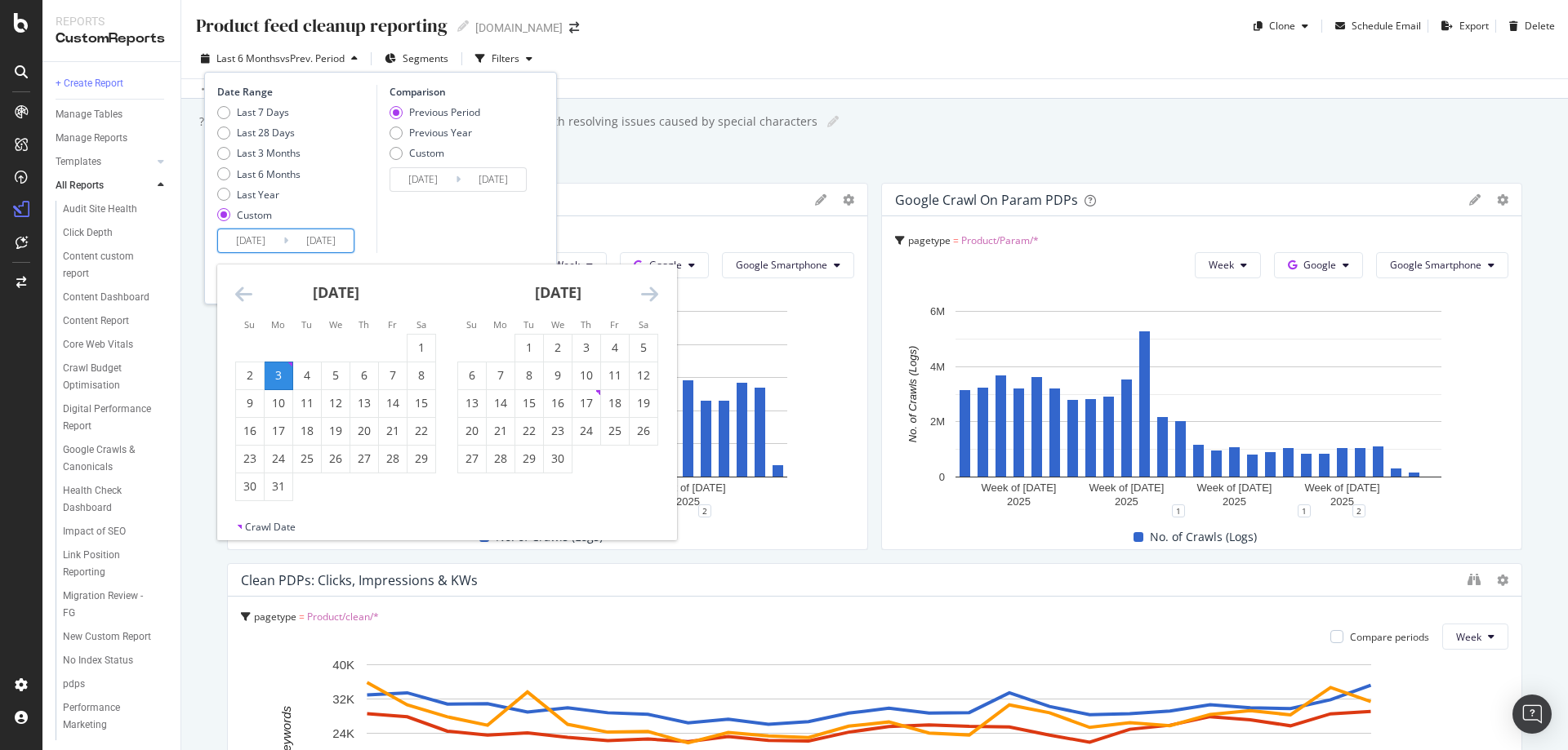
click at [656, 299] on icon "Move forward to switch to the next month." at bounding box center [650, 294] width 17 height 19
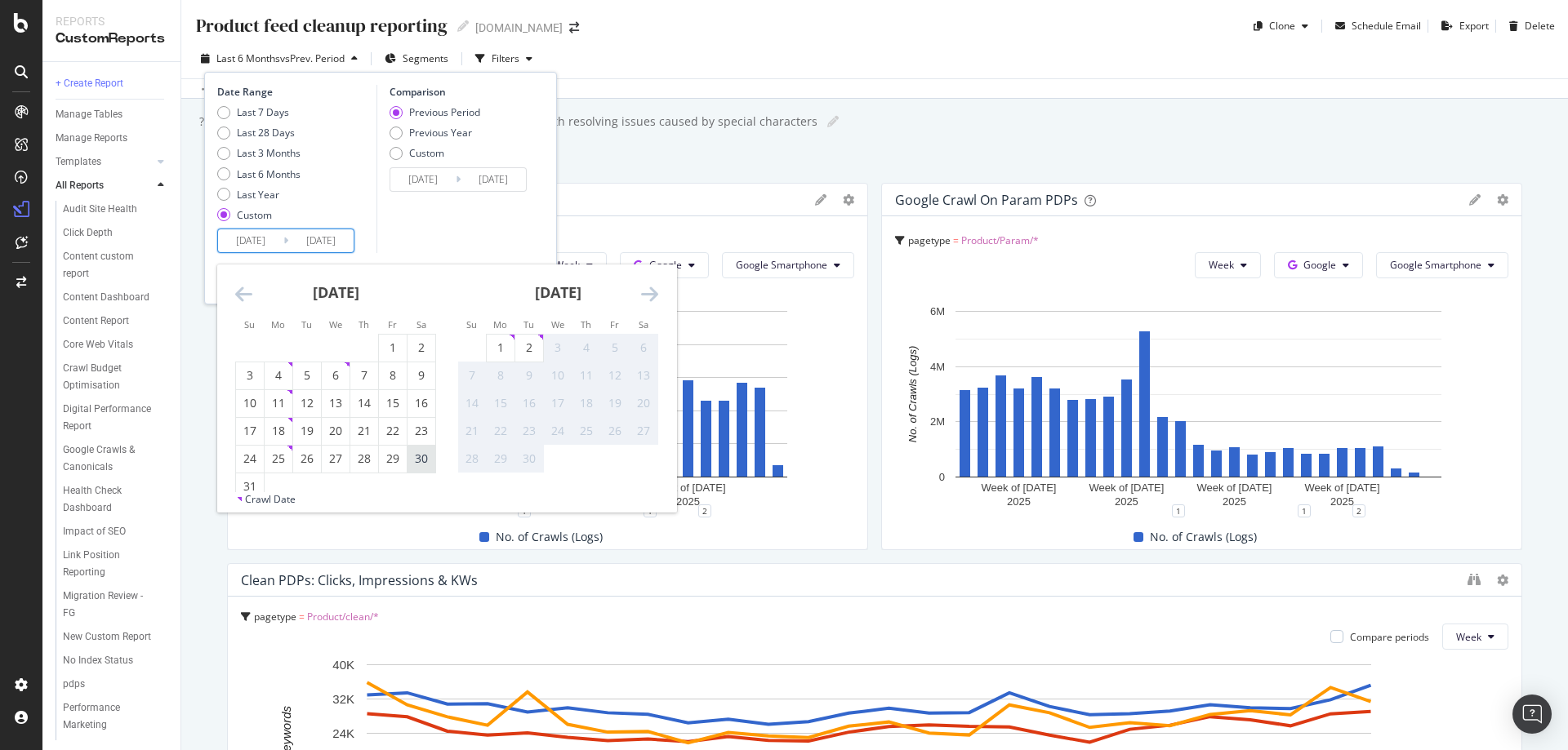
click at [417, 459] on div "30" at bounding box center [421, 459] width 27 height 16
type input "2025/08/30"
type input "2024/09/02"
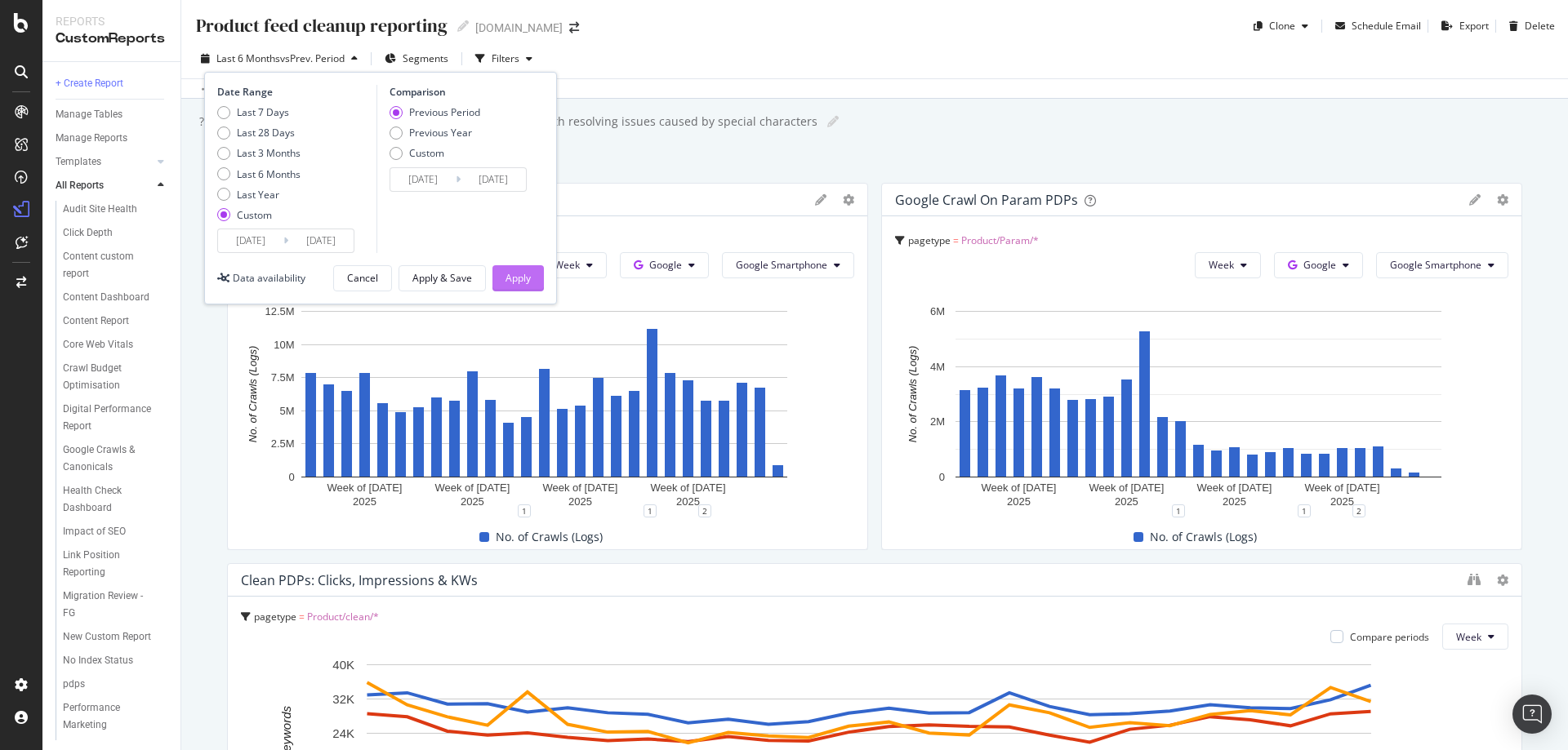
click at [520, 278] on div "Apply" at bounding box center [519, 277] width 26 height 14
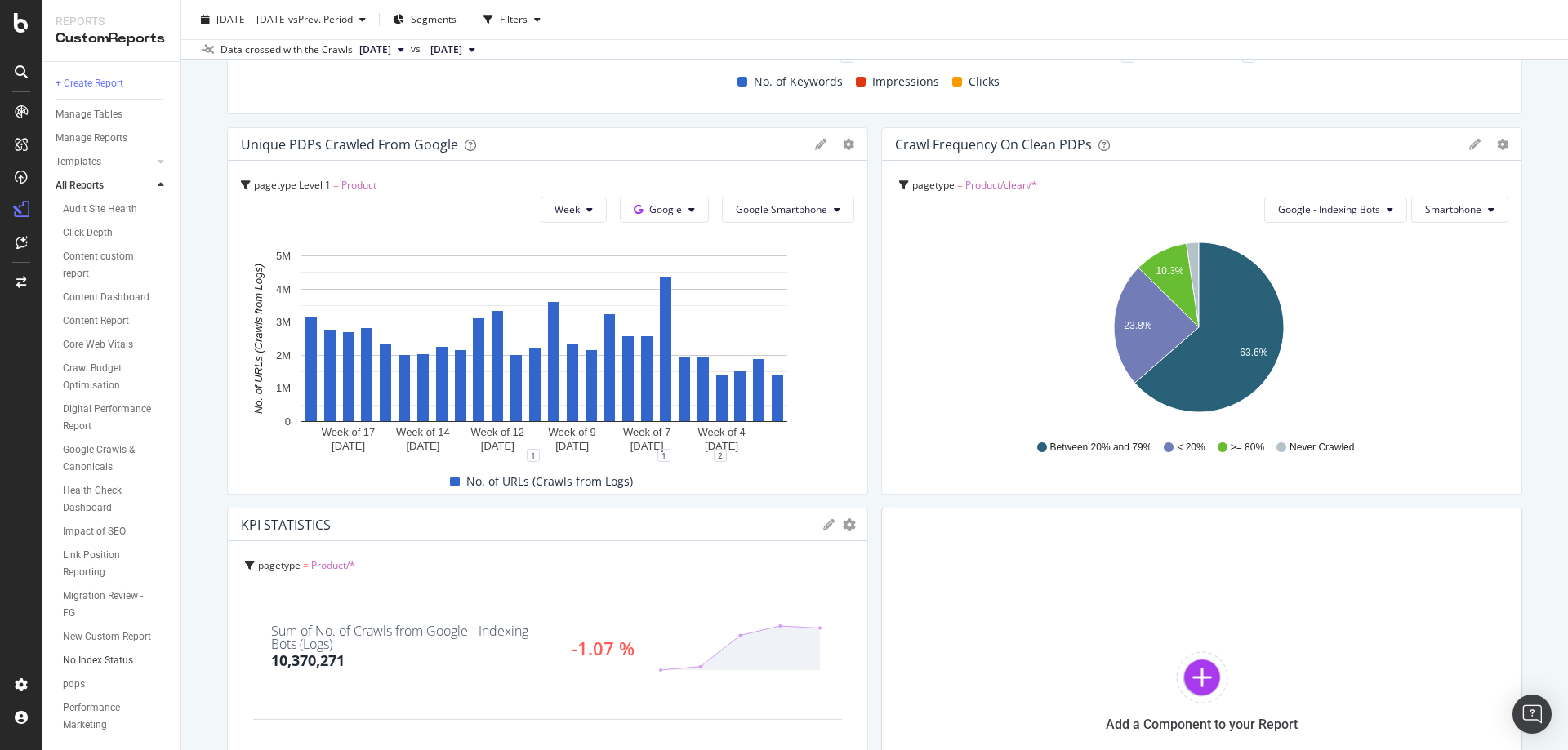
scroll to position [890, 0]
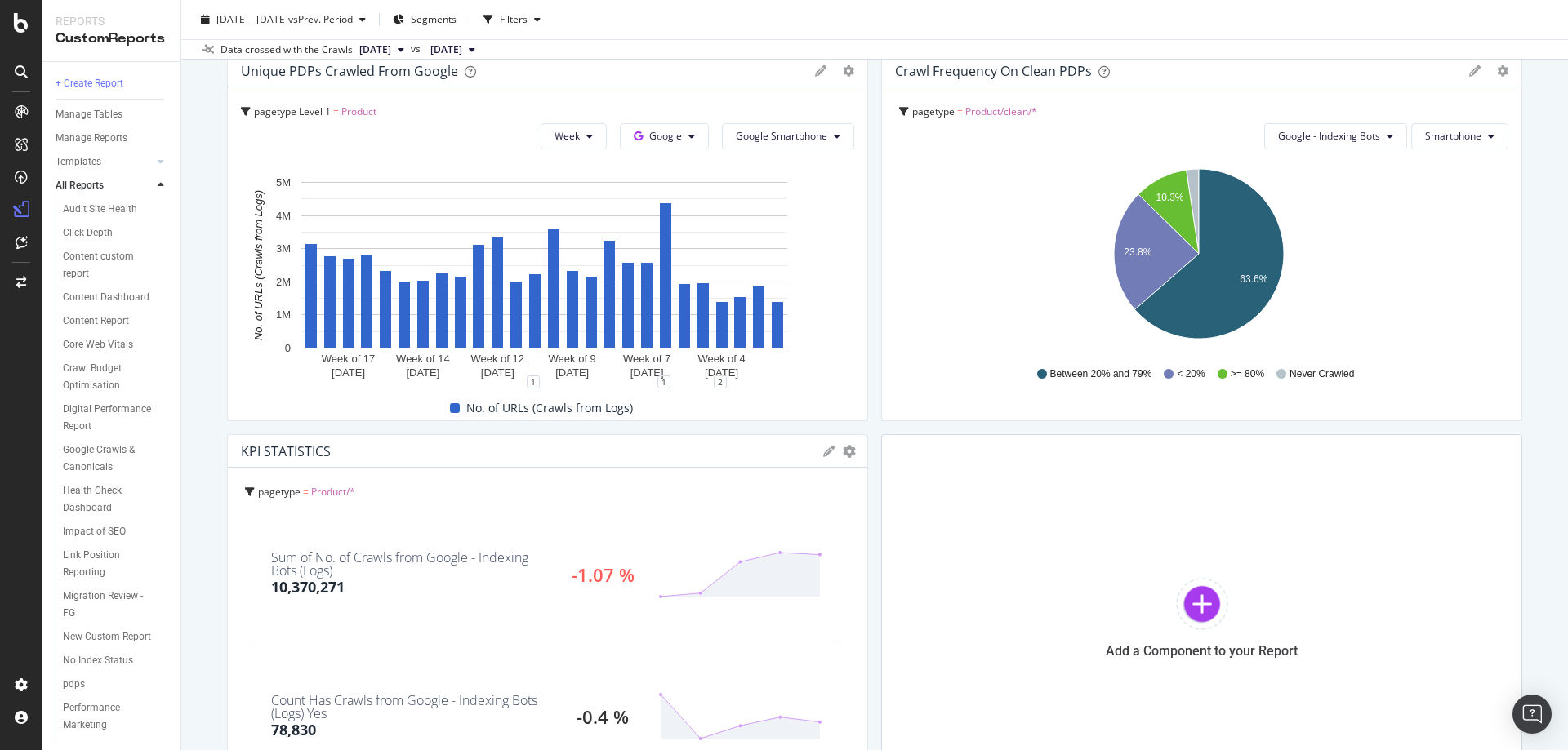
click at [873, 430] on div "Google crawl on clean PDPs pagetype = Product/clean/* Week Google Google Smartp…" at bounding box center [875, 48] width 1295 height 1509
